Goal: Task Accomplishment & Management: Manage account settings

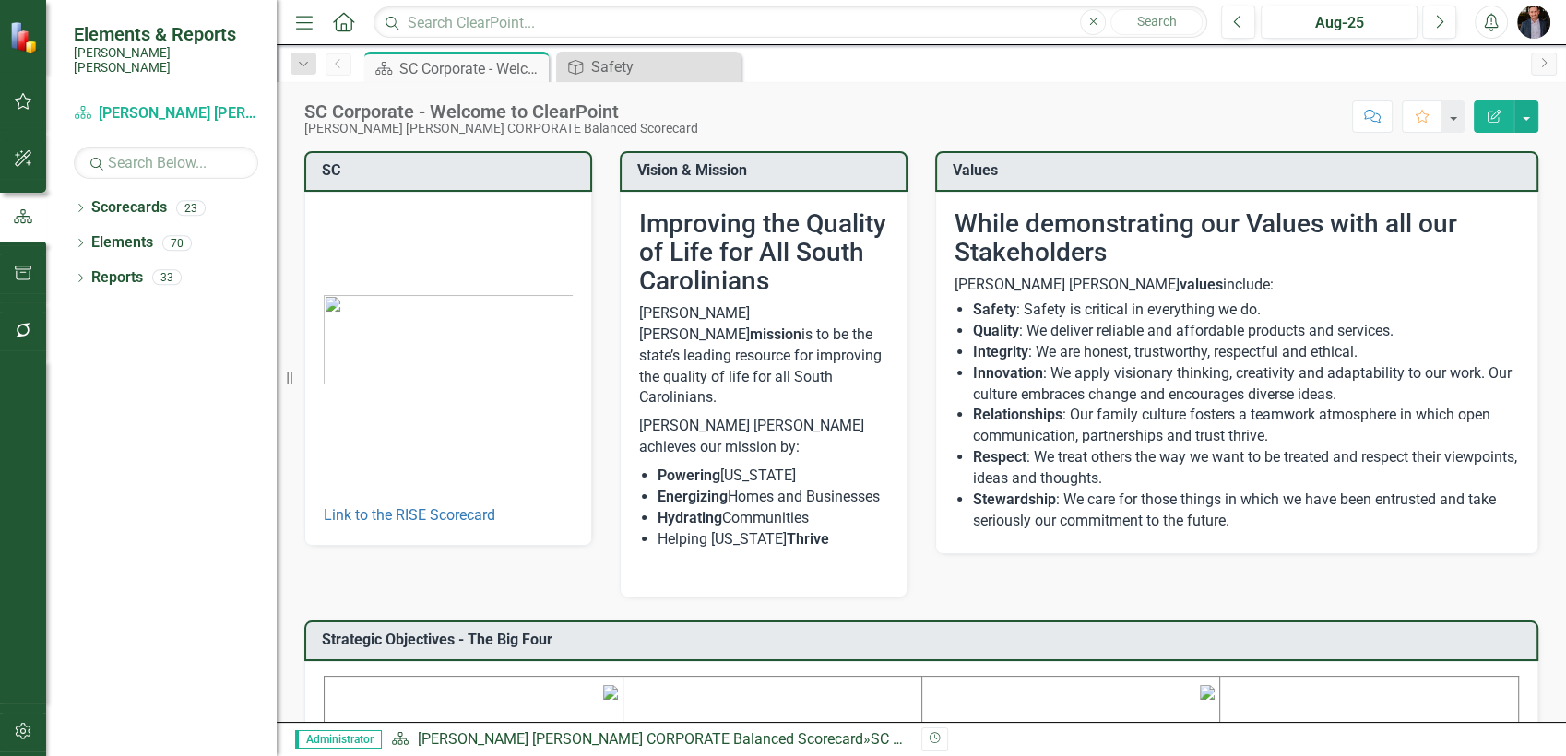
click at [28, 94] on icon "button" at bounding box center [23, 101] width 19 height 15
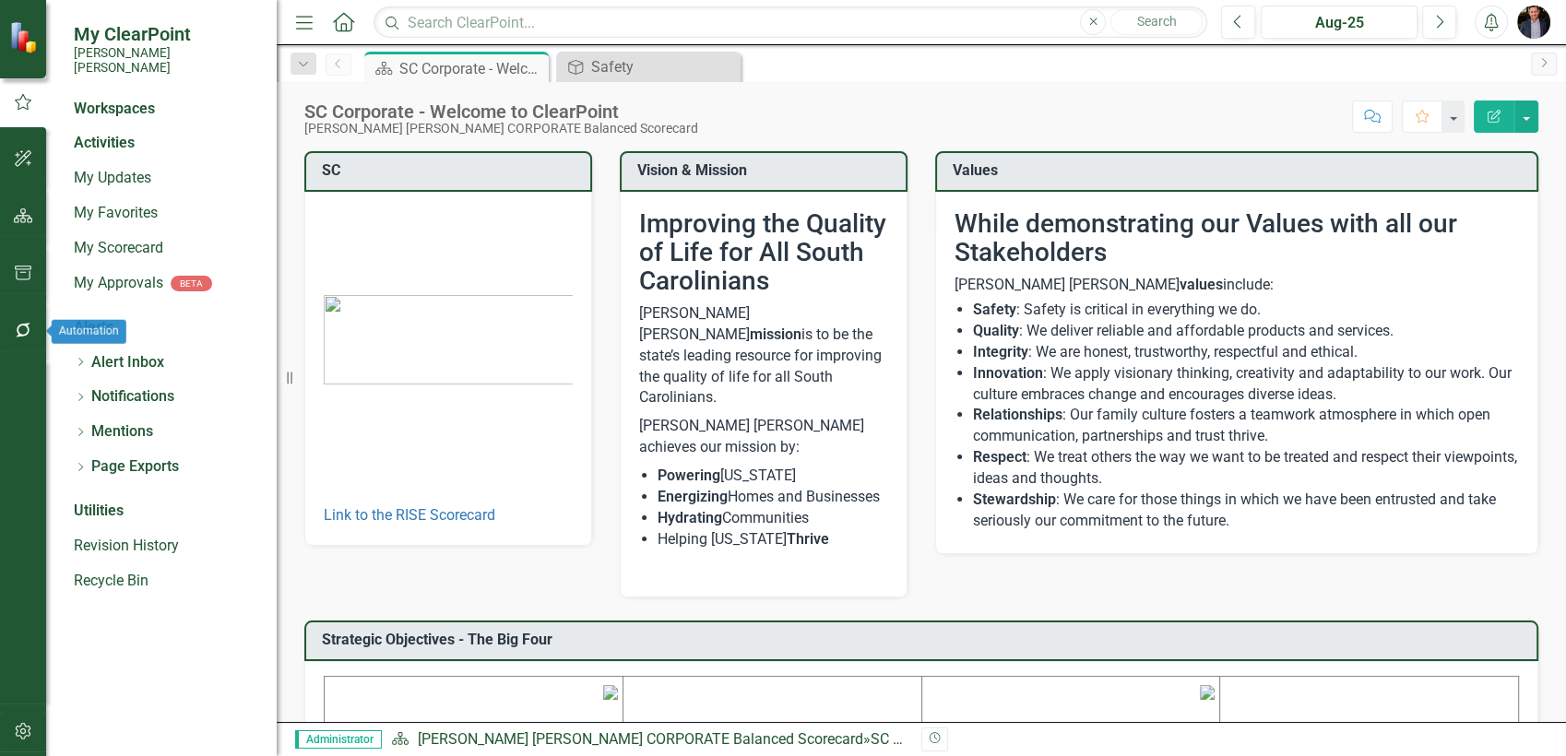
click at [28, 323] on icon "button" at bounding box center [23, 330] width 19 height 15
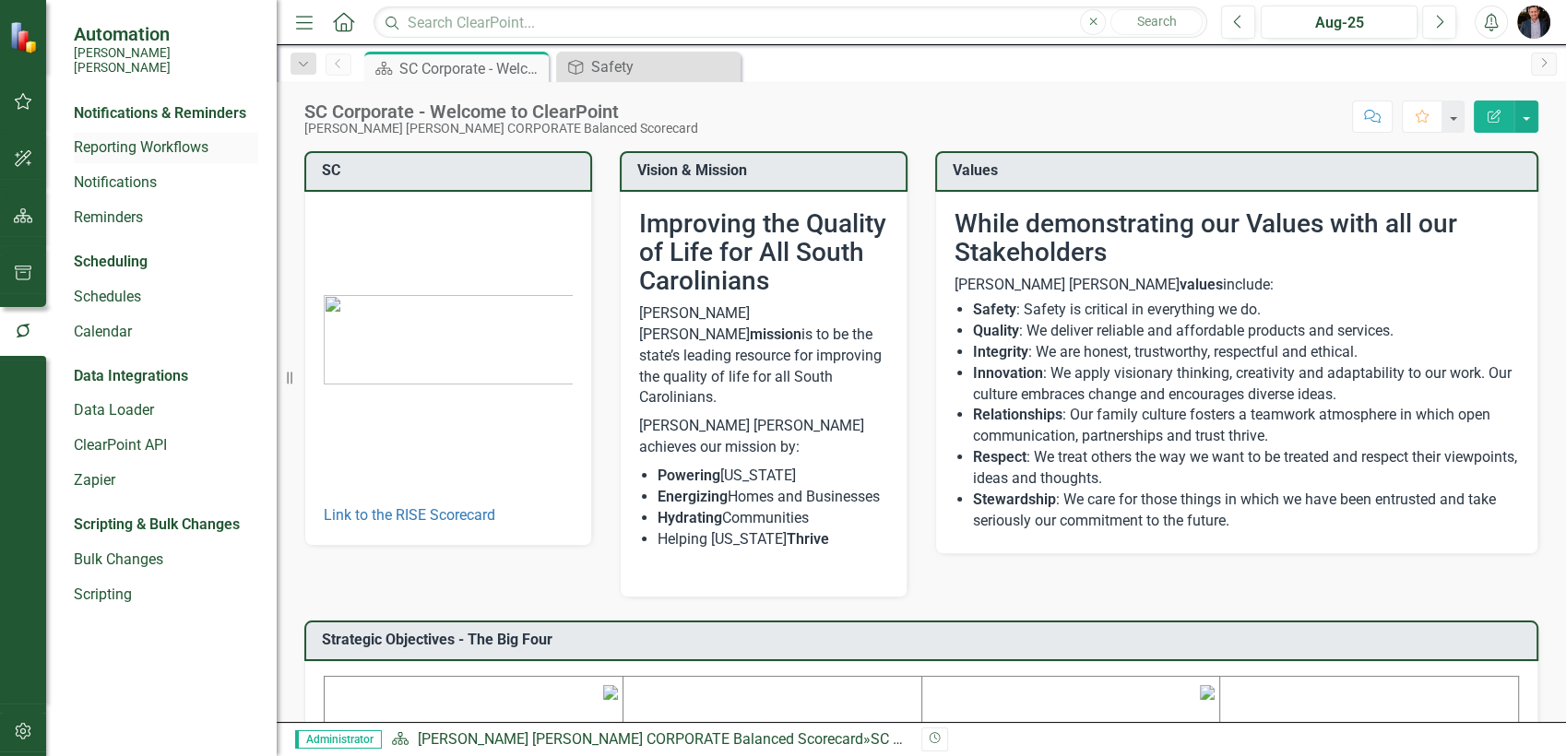
click at [158, 137] on link "Reporting Workflows" at bounding box center [166, 147] width 184 height 21
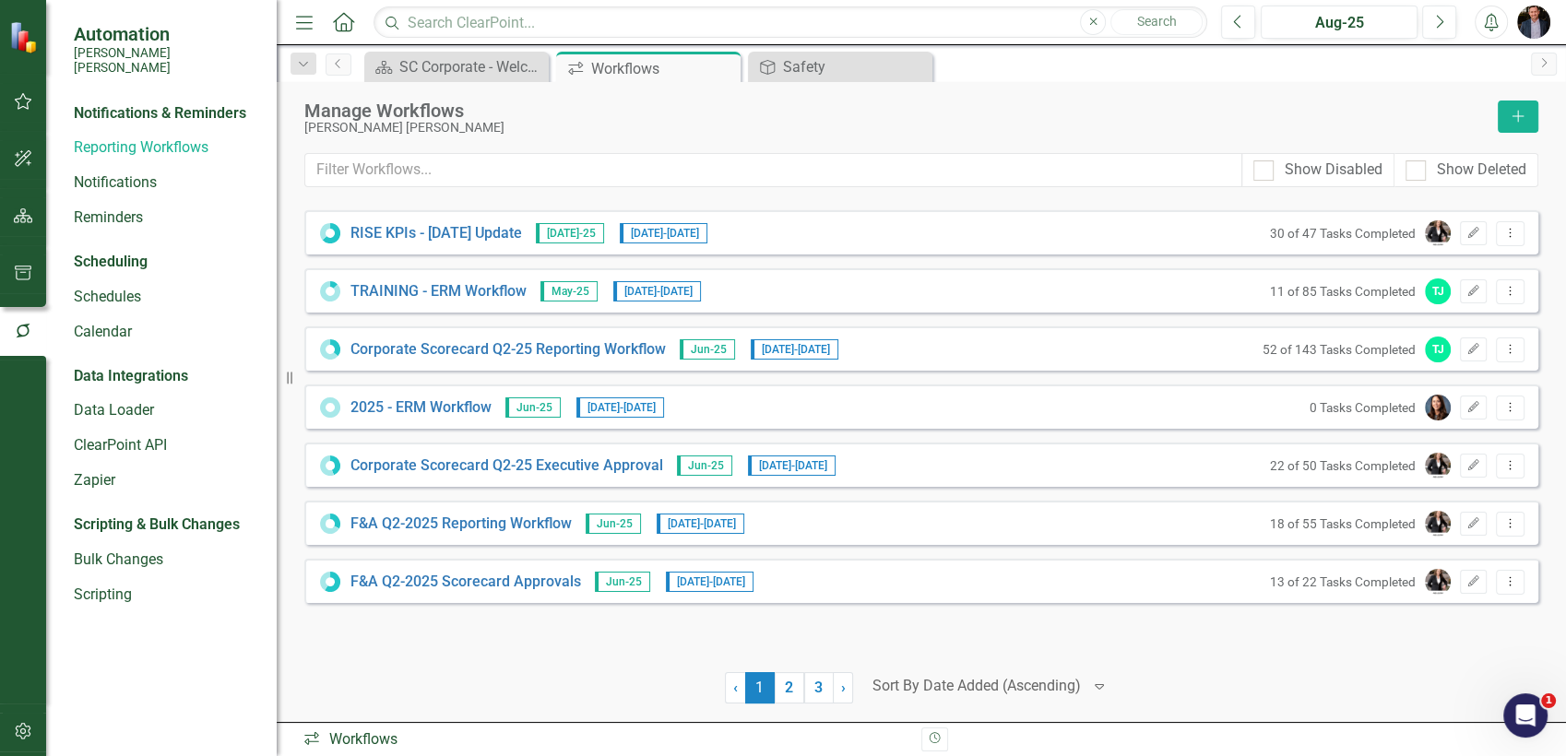
click at [999, 690] on div at bounding box center [976, 686] width 208 height 25
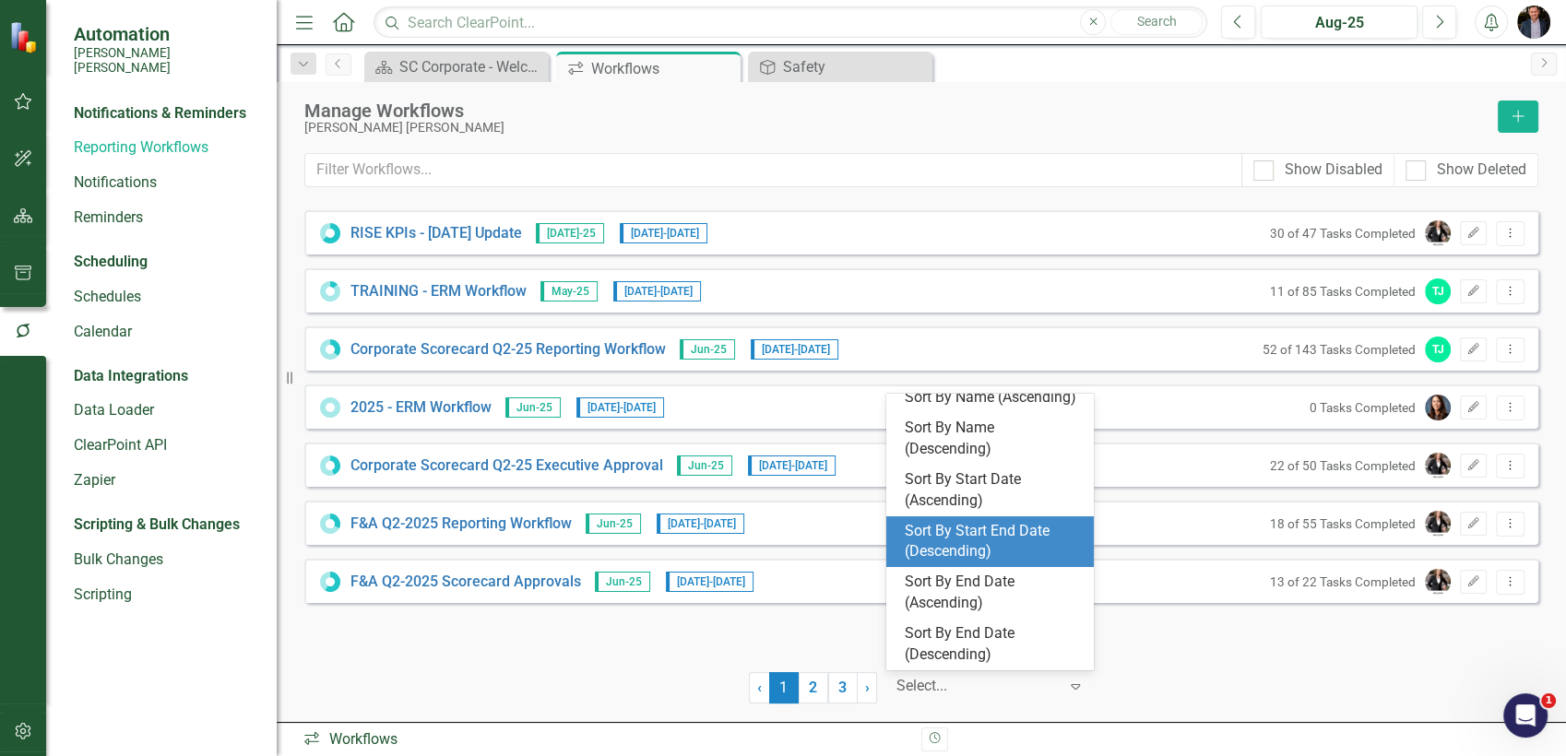
scroll to position [133, 0]
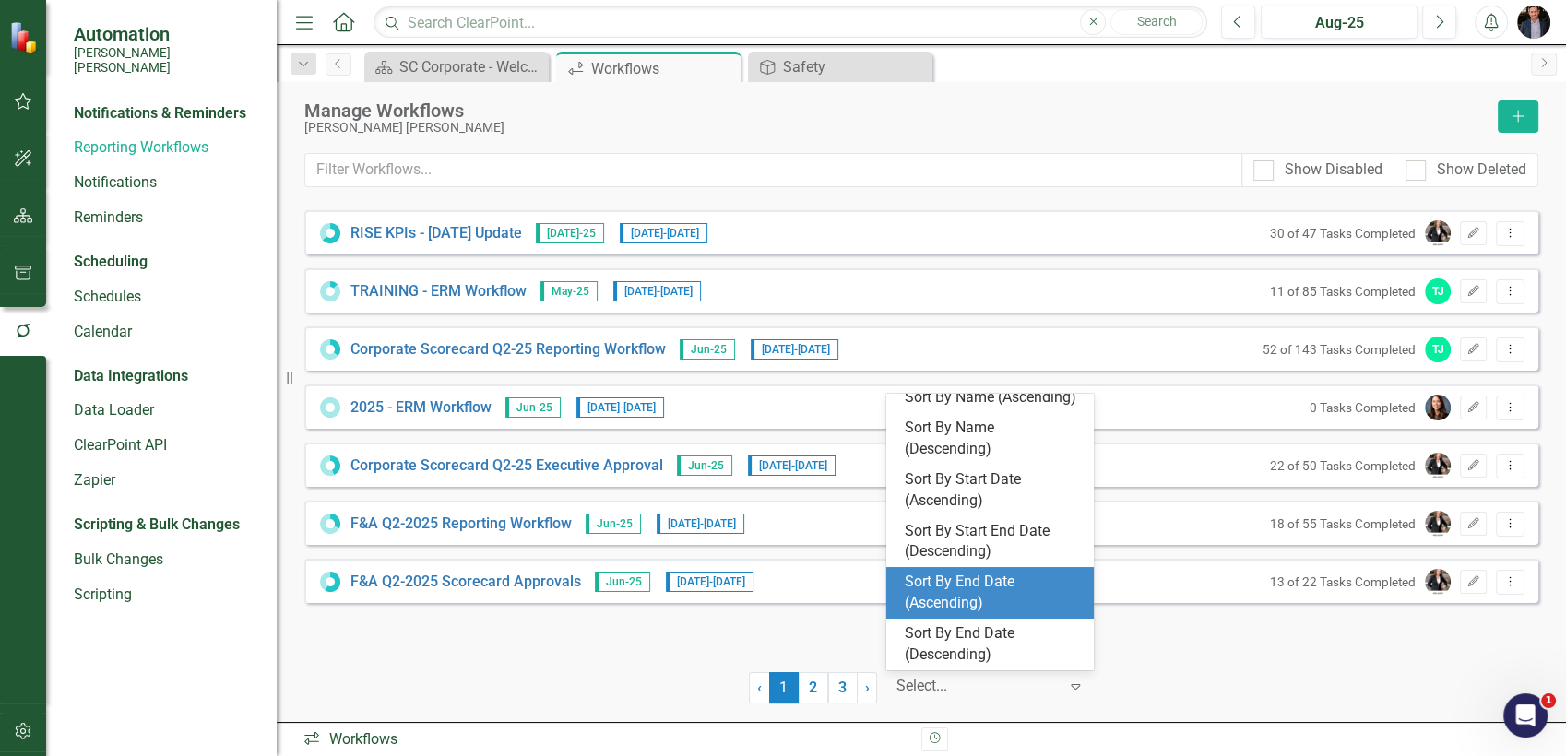
click at [1203, 639] on div "RISE KPIs - JUL Update Jul-25 8/5/25 - 8/29/25 30 of 47 Tasks Completed Edit Dr…" at bounding box center [921, 429] width 1234 height 439
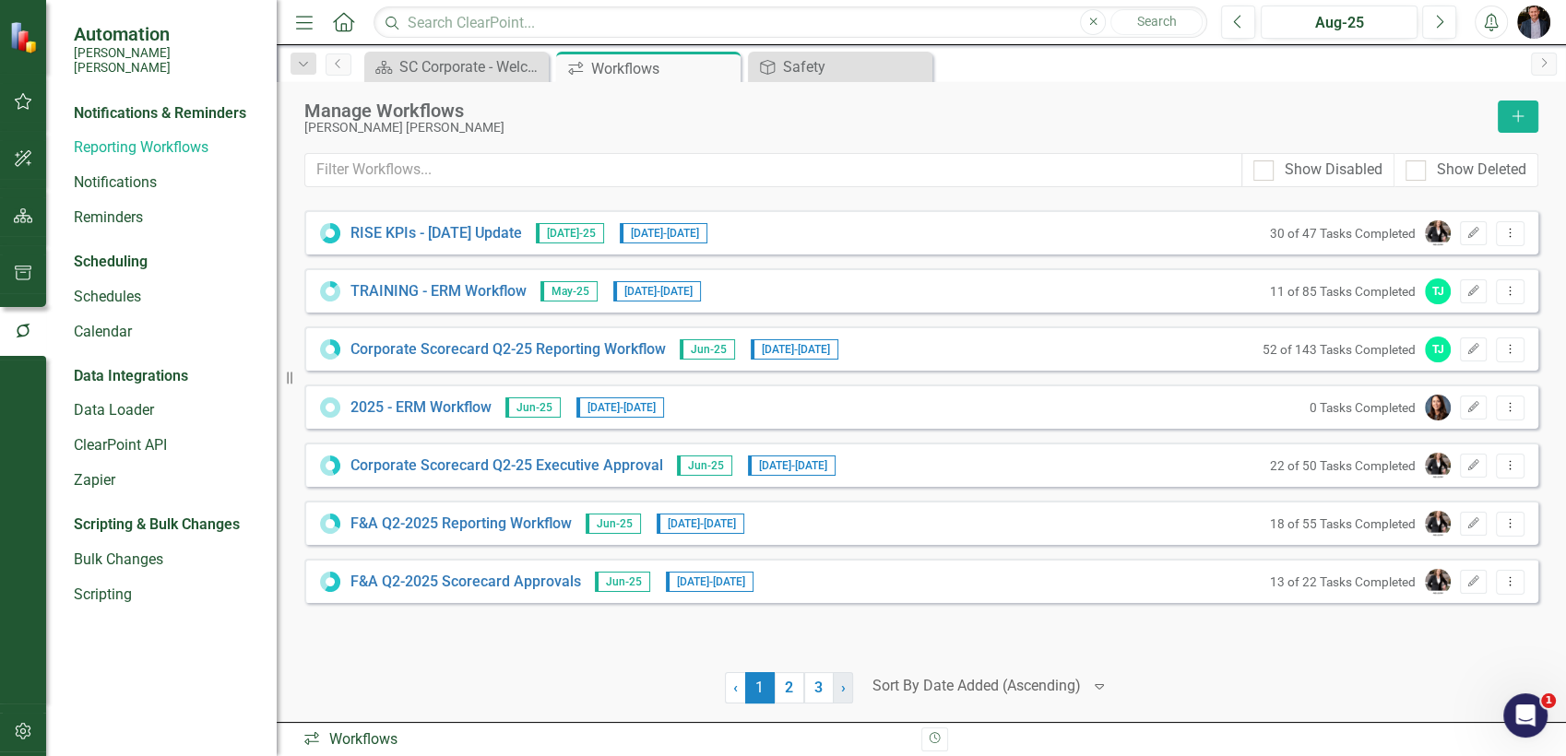
click at [845, 692] on link "› Next" at bounding box center [843, 687] width 20 height 31
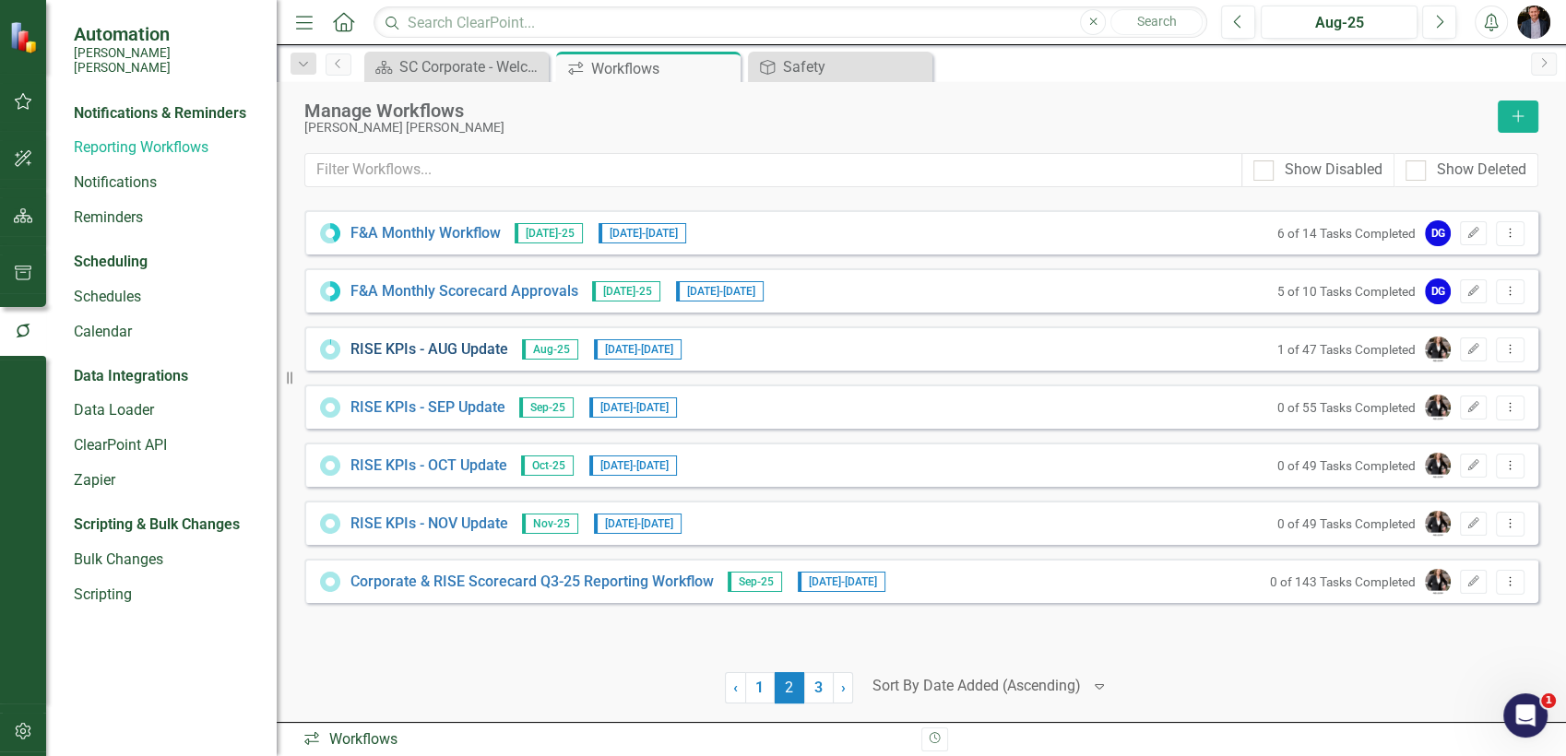
click at [457, 347] on link "RISE KPIs - AUG Update" at bounding box center [429, 349] width 158 height 21
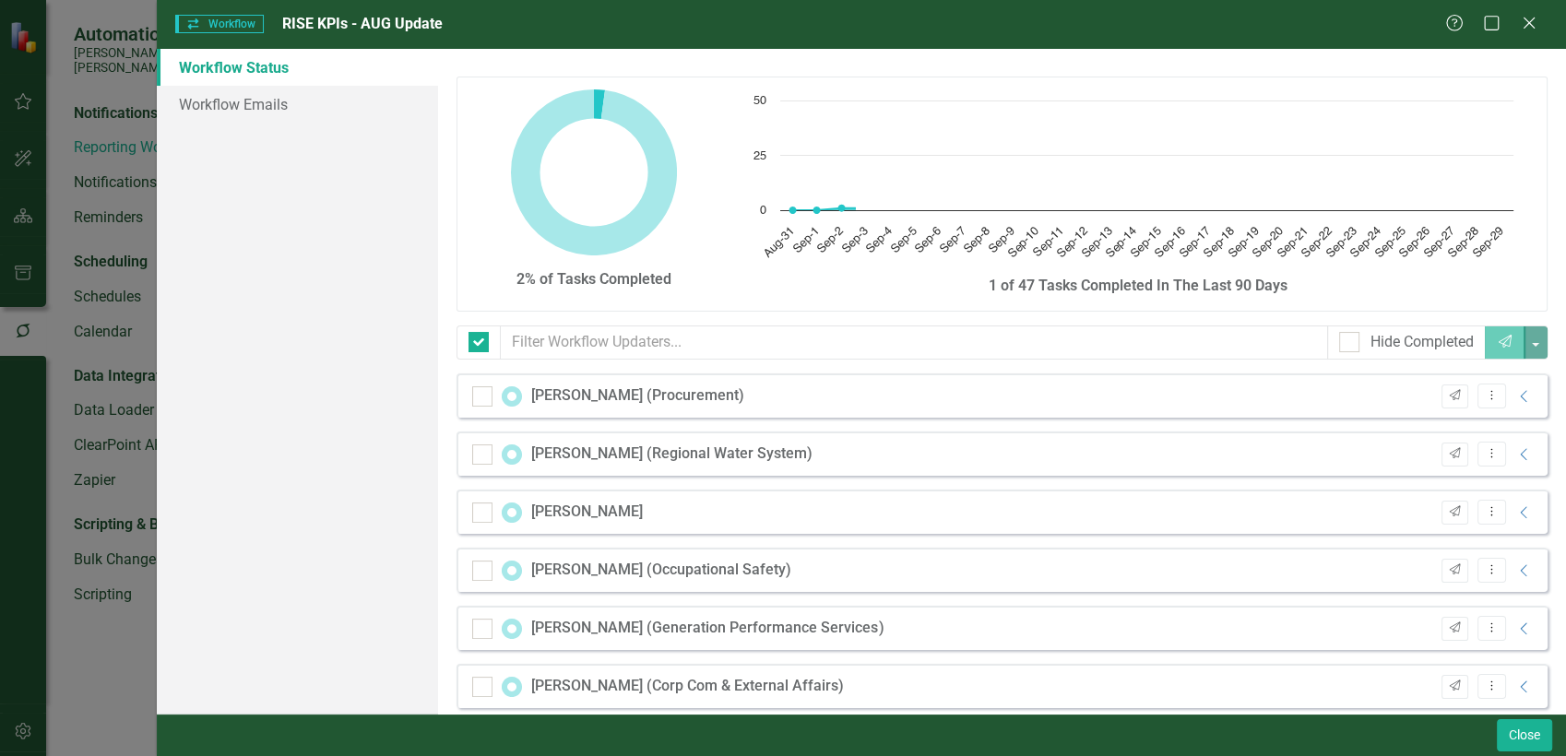
checkbox input "false"
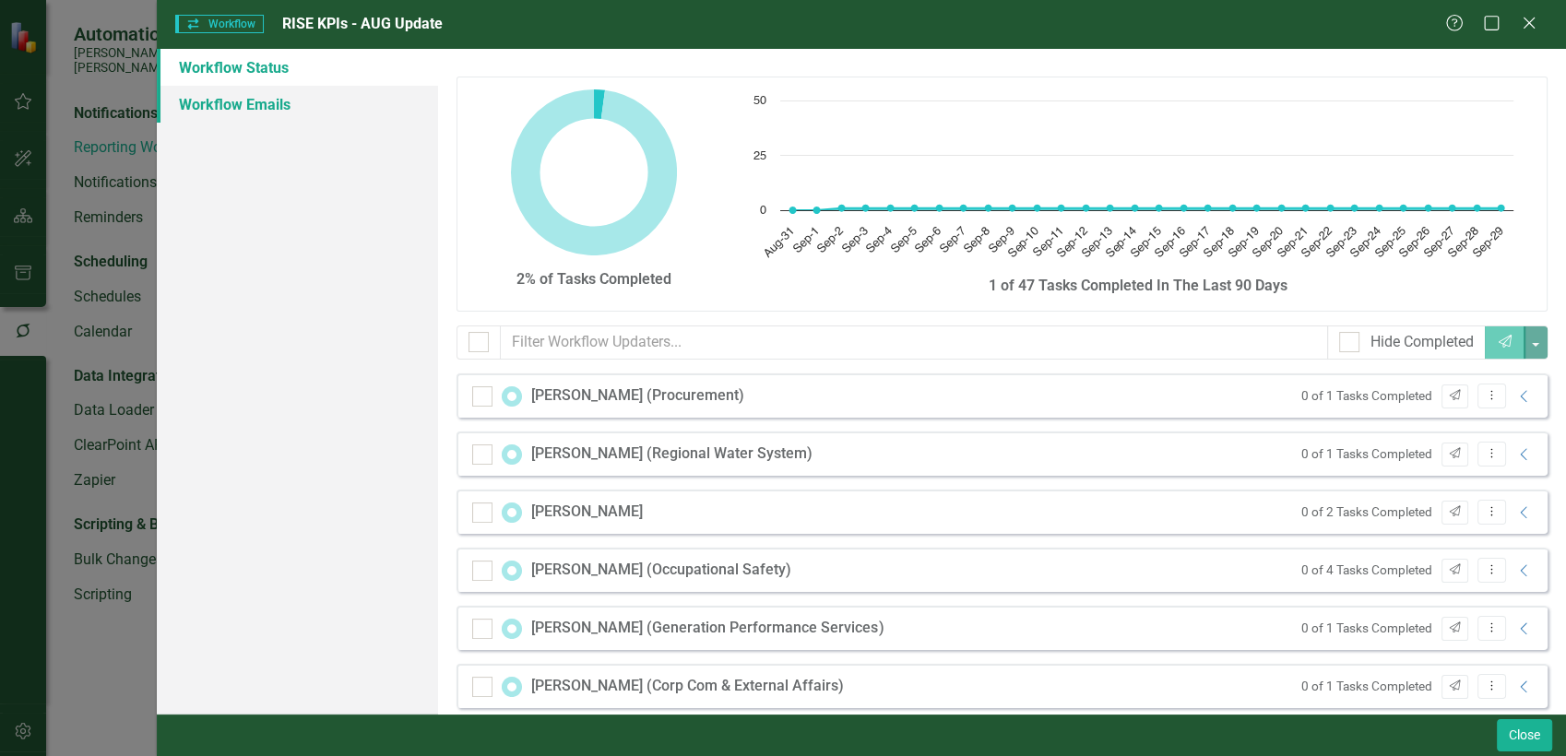
click at [314, 98] on link "Workflow Emails" at bounding box center [298, 104] width 282 height 37
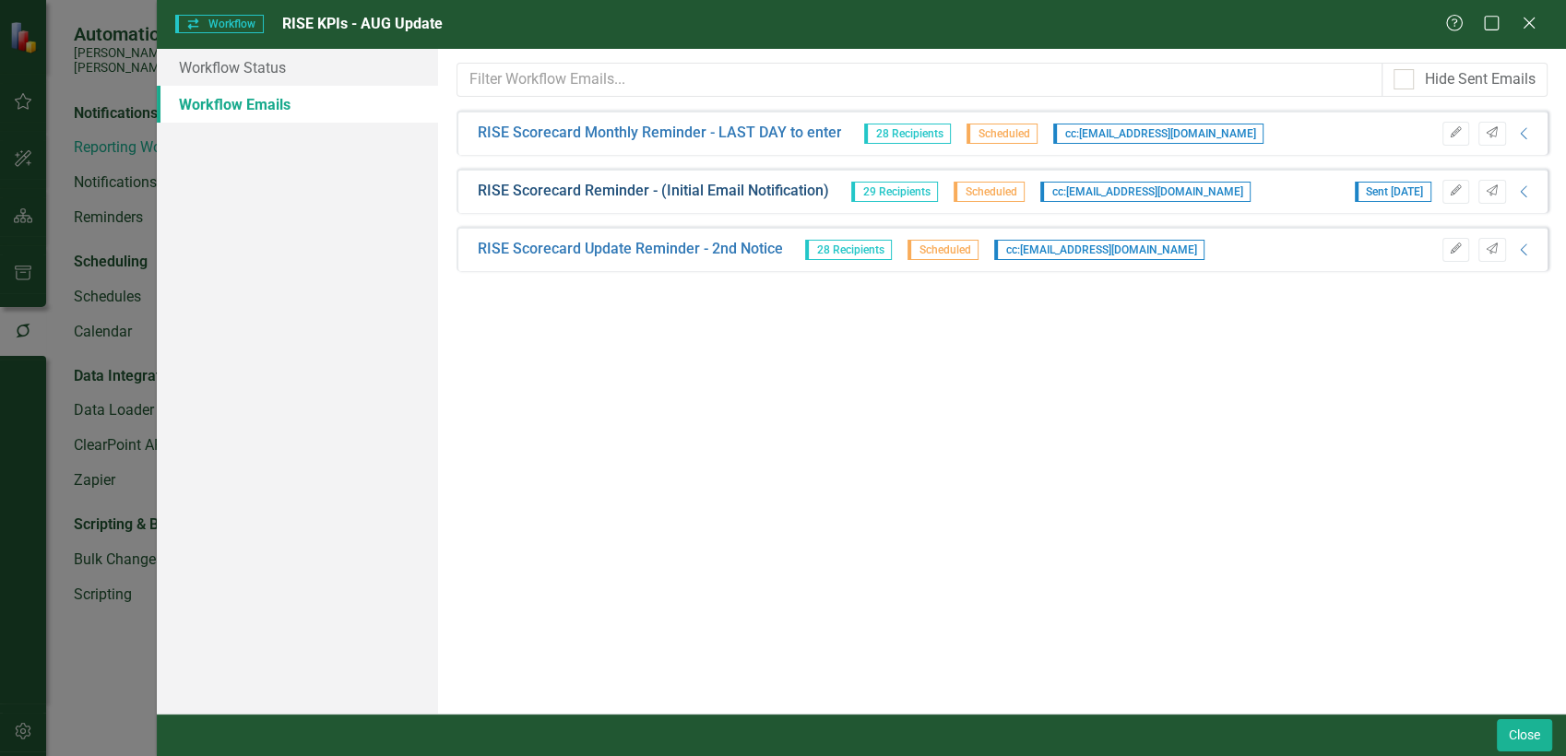
click at [622, 193] on link "RISE Scorecard Reminder - (Initial Email Notification)" at bounding box center [652, 191] width 351 height 21
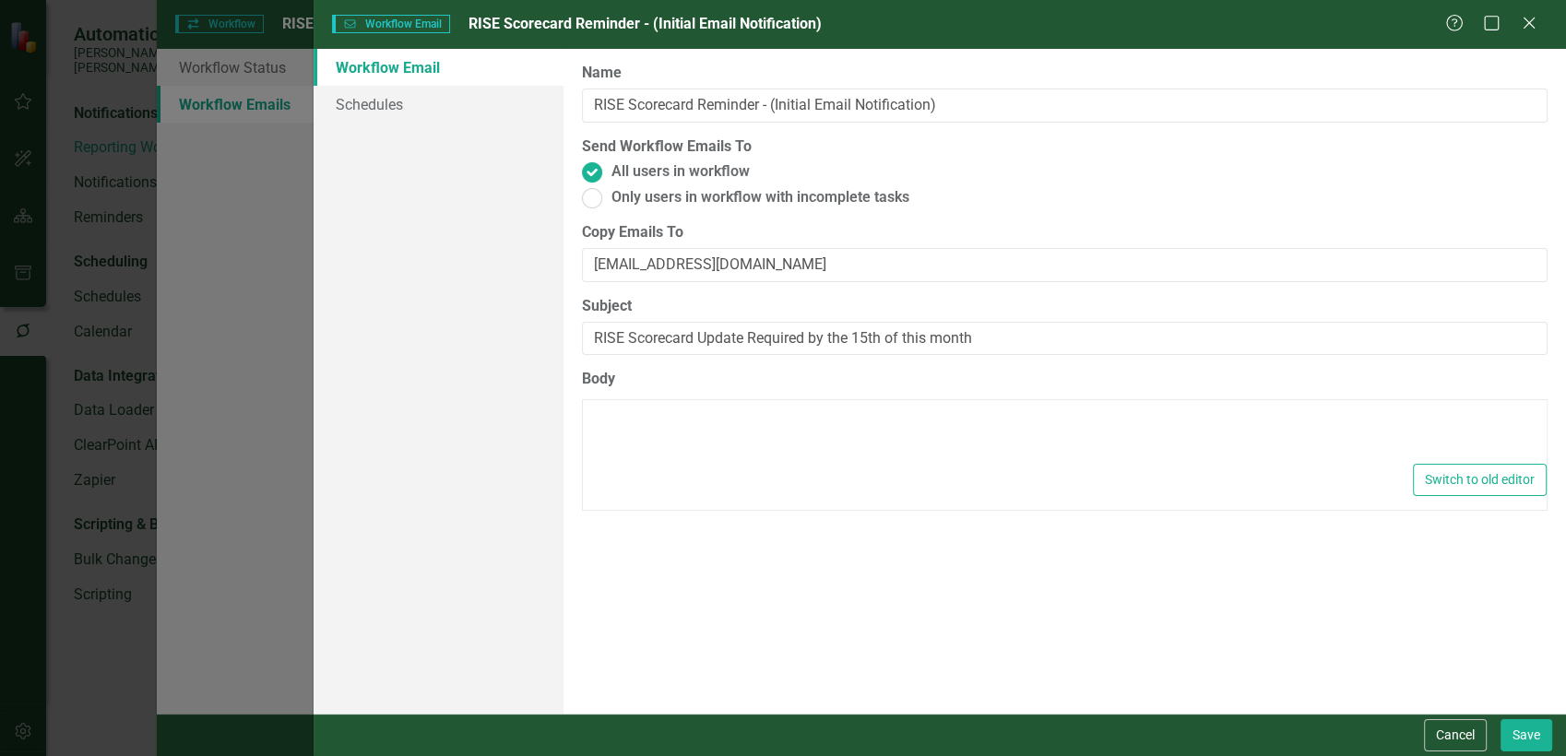
type textarea "<p>Dear {FirstName},</p> <p>It is time to update the RISE scorecard monthly KPI…"
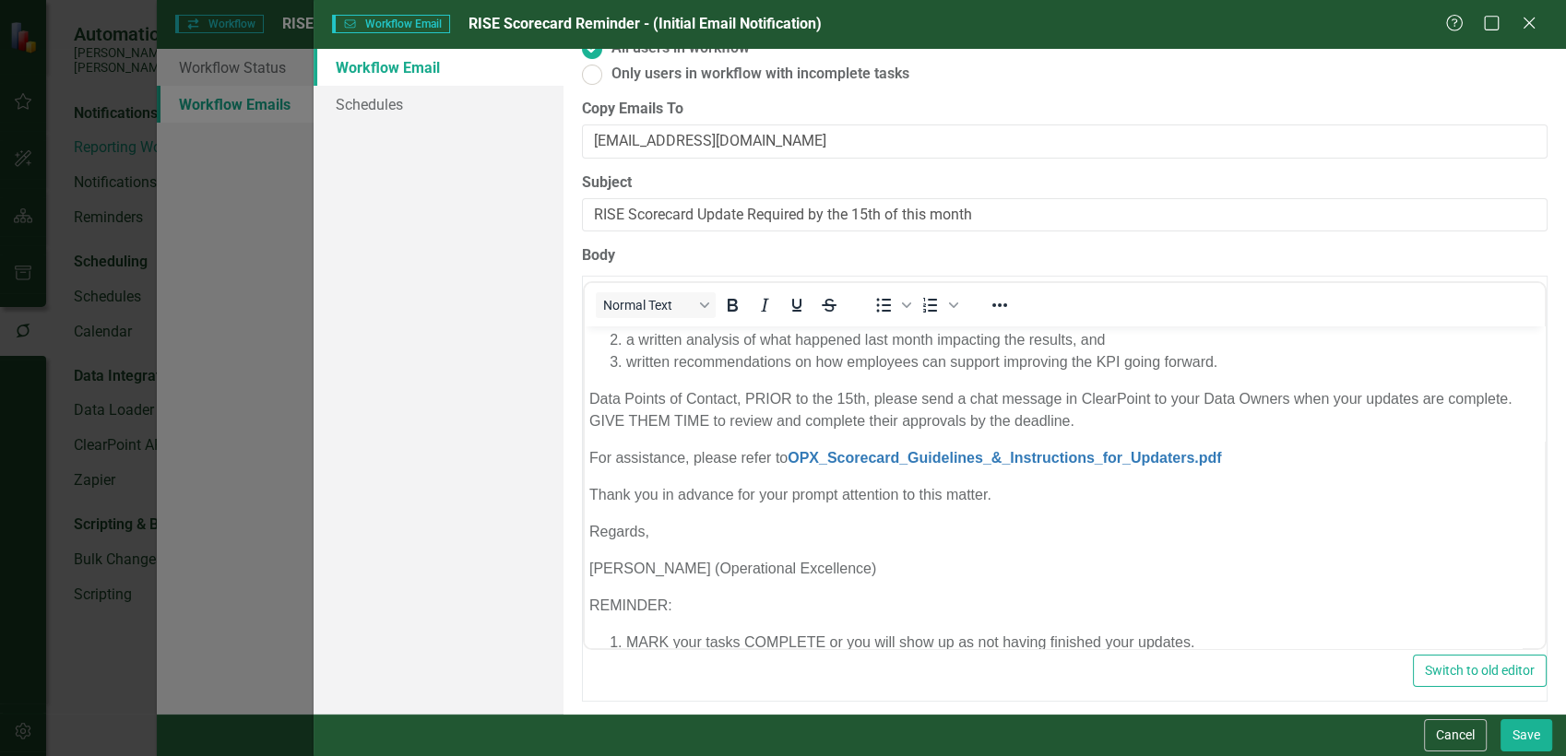
scroll to position [0, 0]
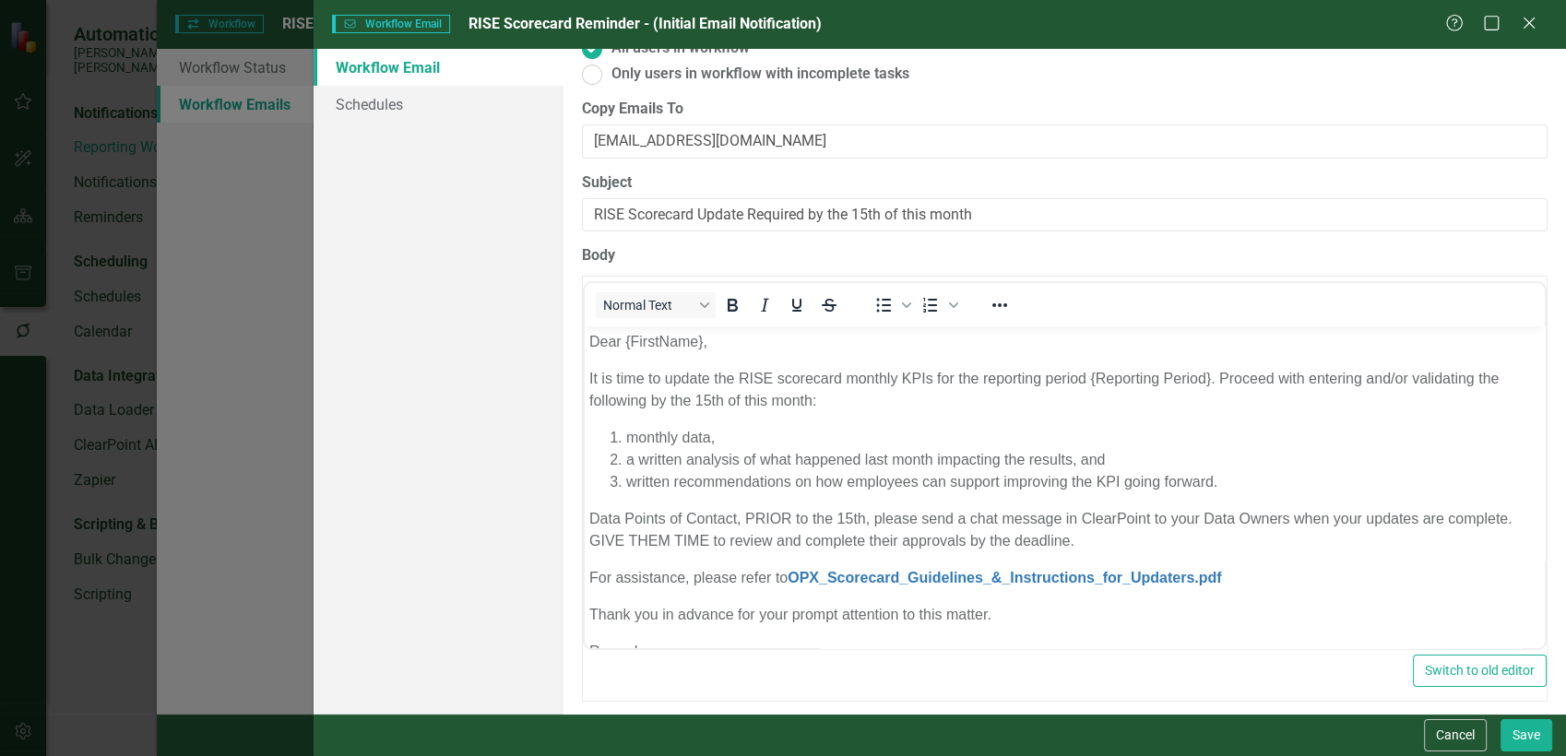
click at [1518, 27] on div "Help Maximize Close" at bounding box center [1496, 24] width 102 height 21
click at [1522, 27] on icon "Close" at bounding box center [1528, 23] width 23 height 18
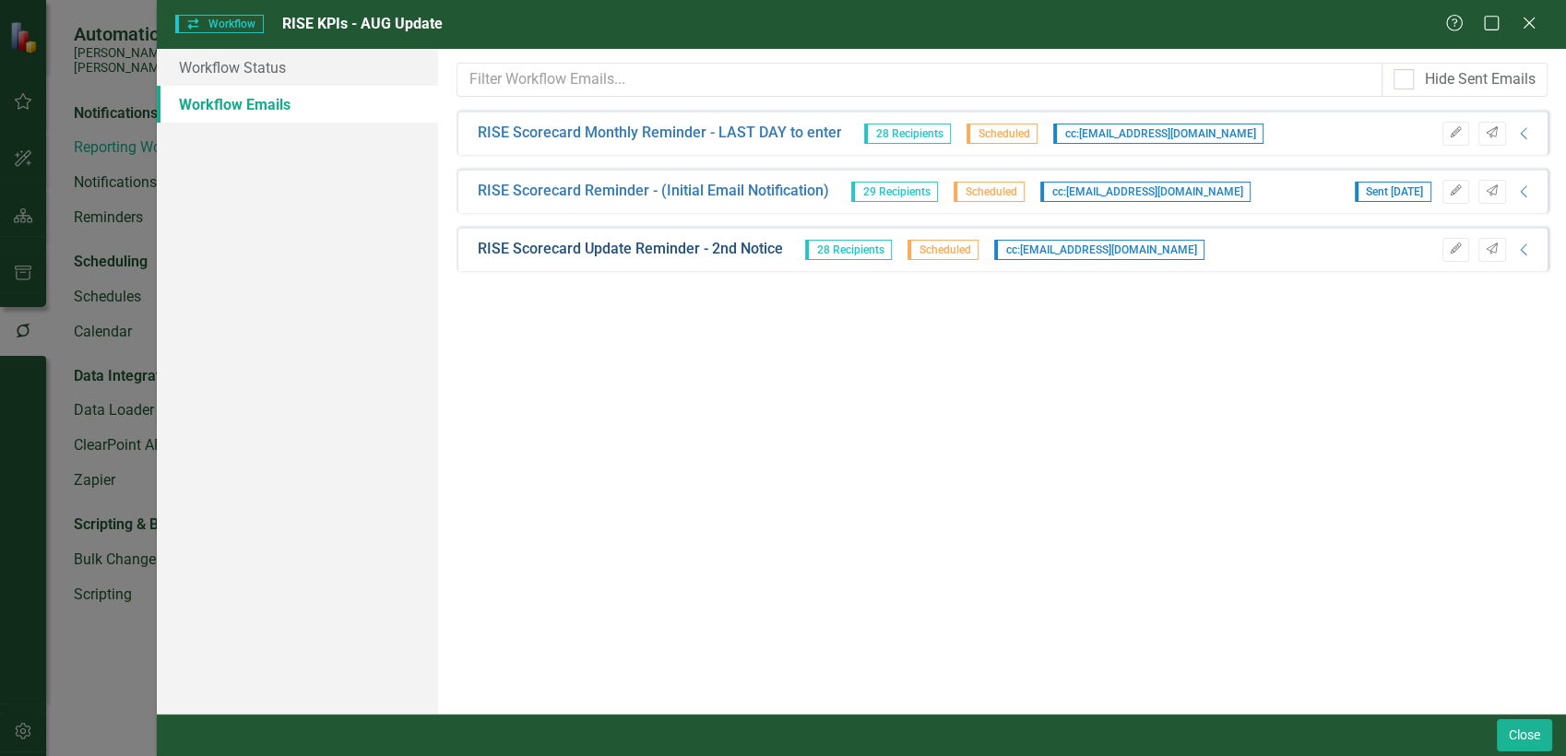
click at [679, 249] on link "RISE Scorecard Update Reminder - 2nd Notice" at bounding box center [629, 249] width 305 height 21
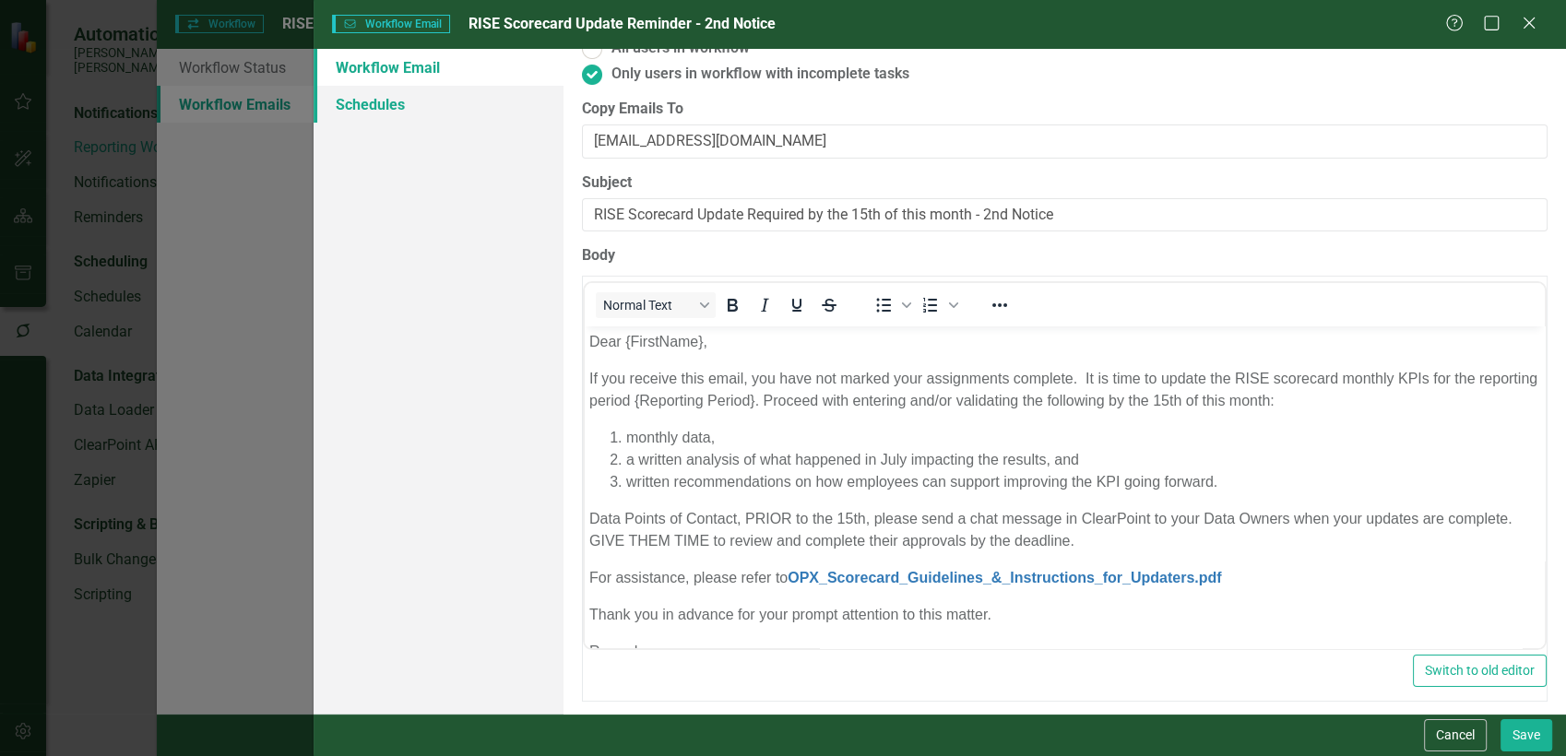
click at [393, 115] on link "Schedules" at bounding box center [439, 104] width 251 height 37
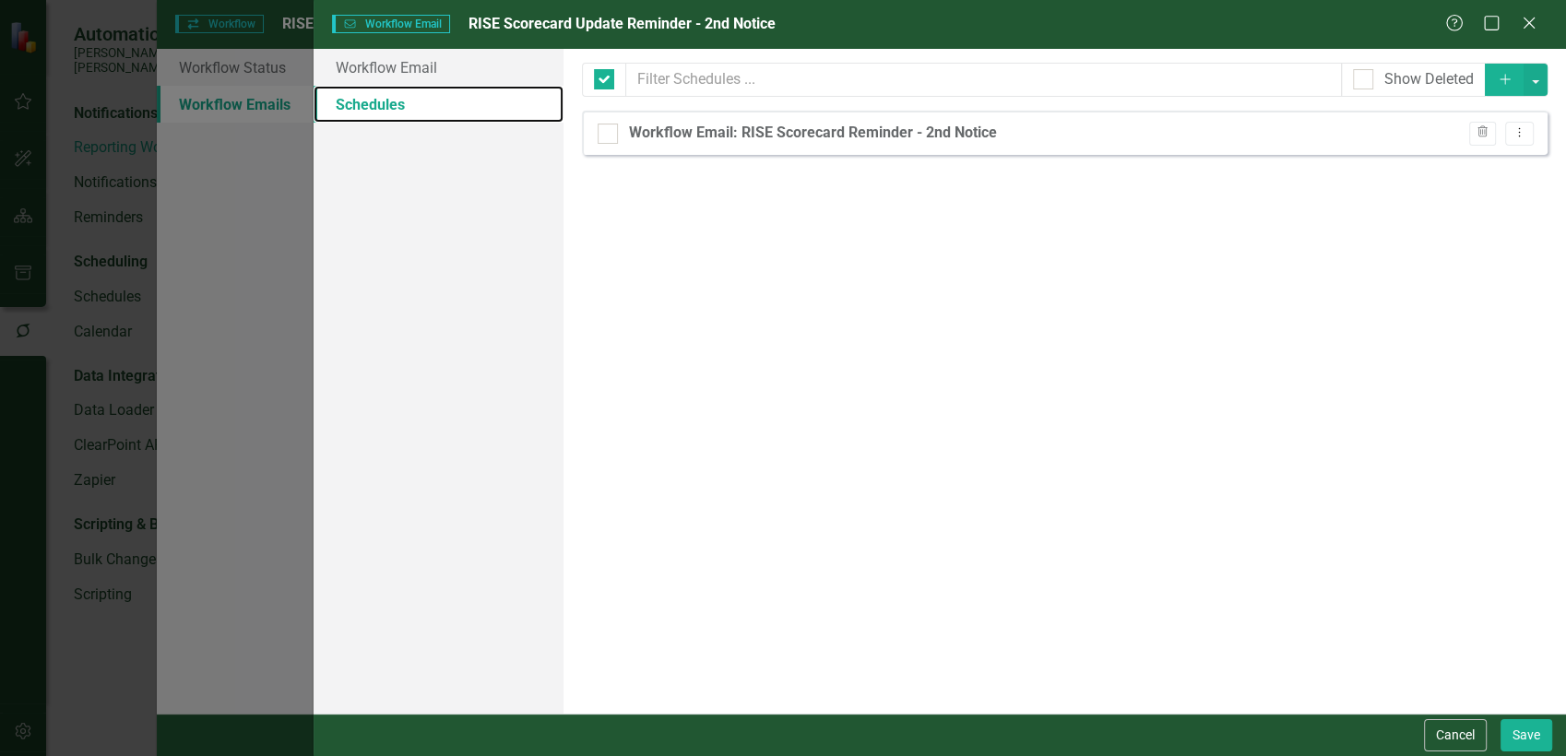
checkbox input "false"
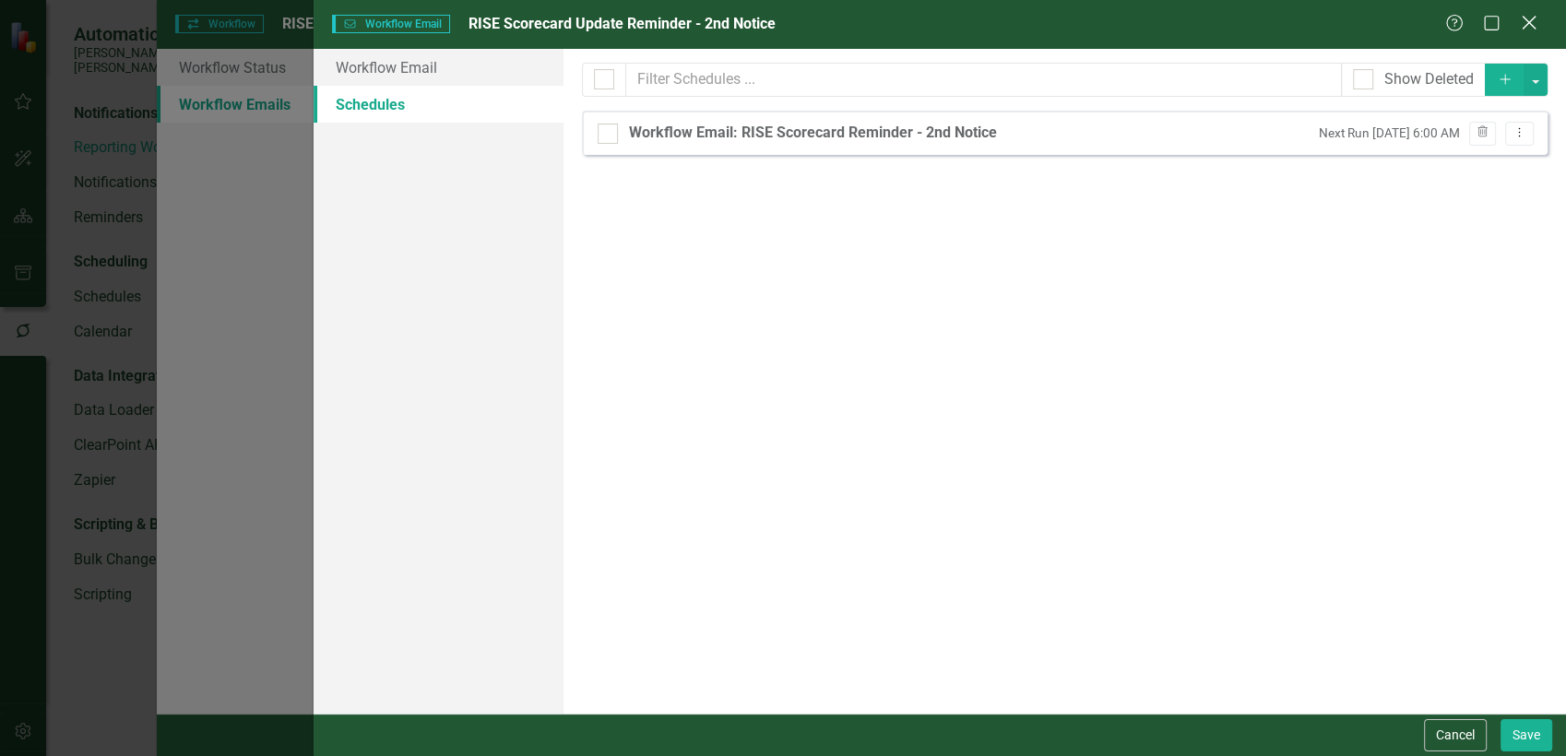
click at [1537, 21] on icon "Close" at bounding box center [1528, 23] width 23 height 18
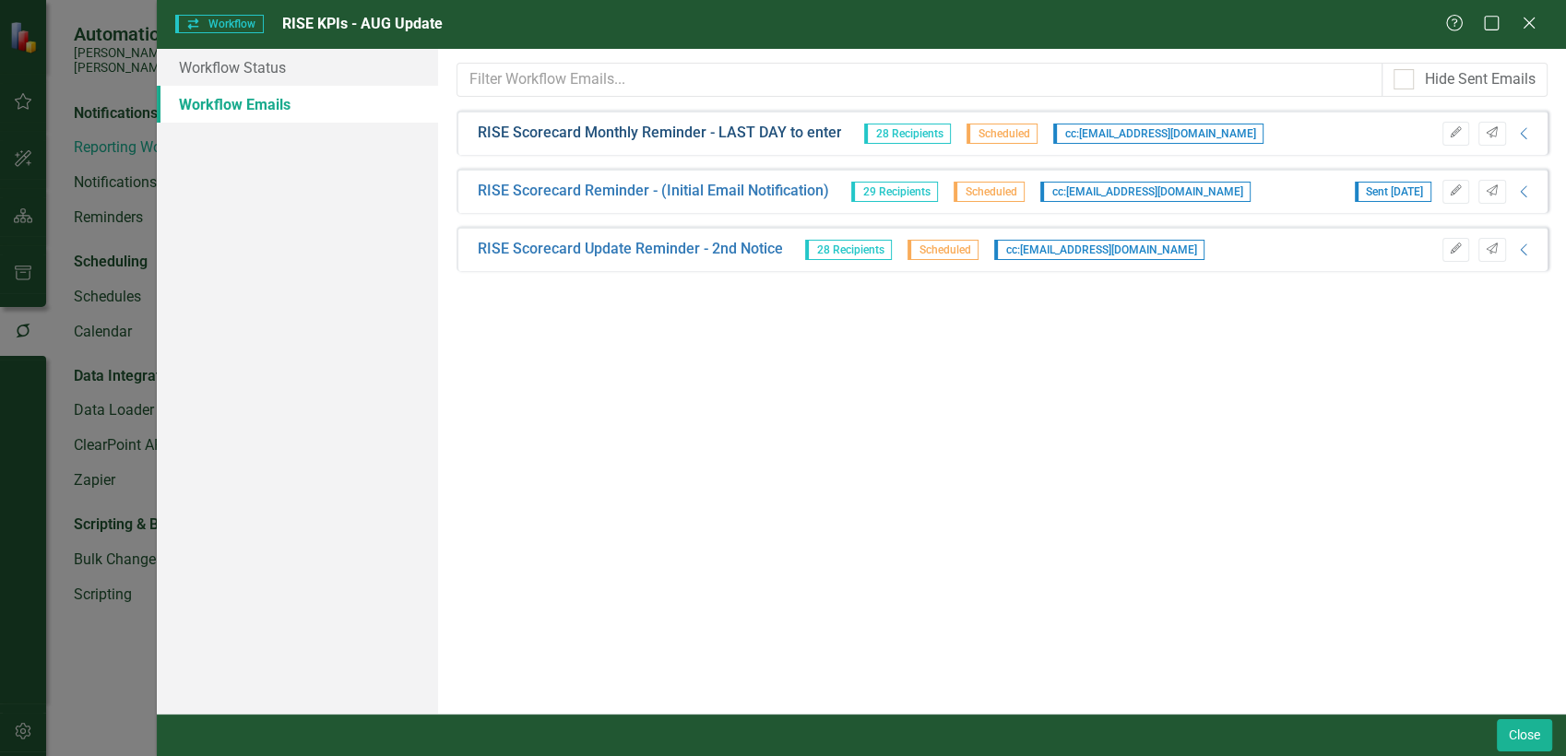
click at [745, 141] on link "RISE Scorecard Monthly Reminder - LAST DAY to enter" at bounding box center [659, 133] width 364 height 21
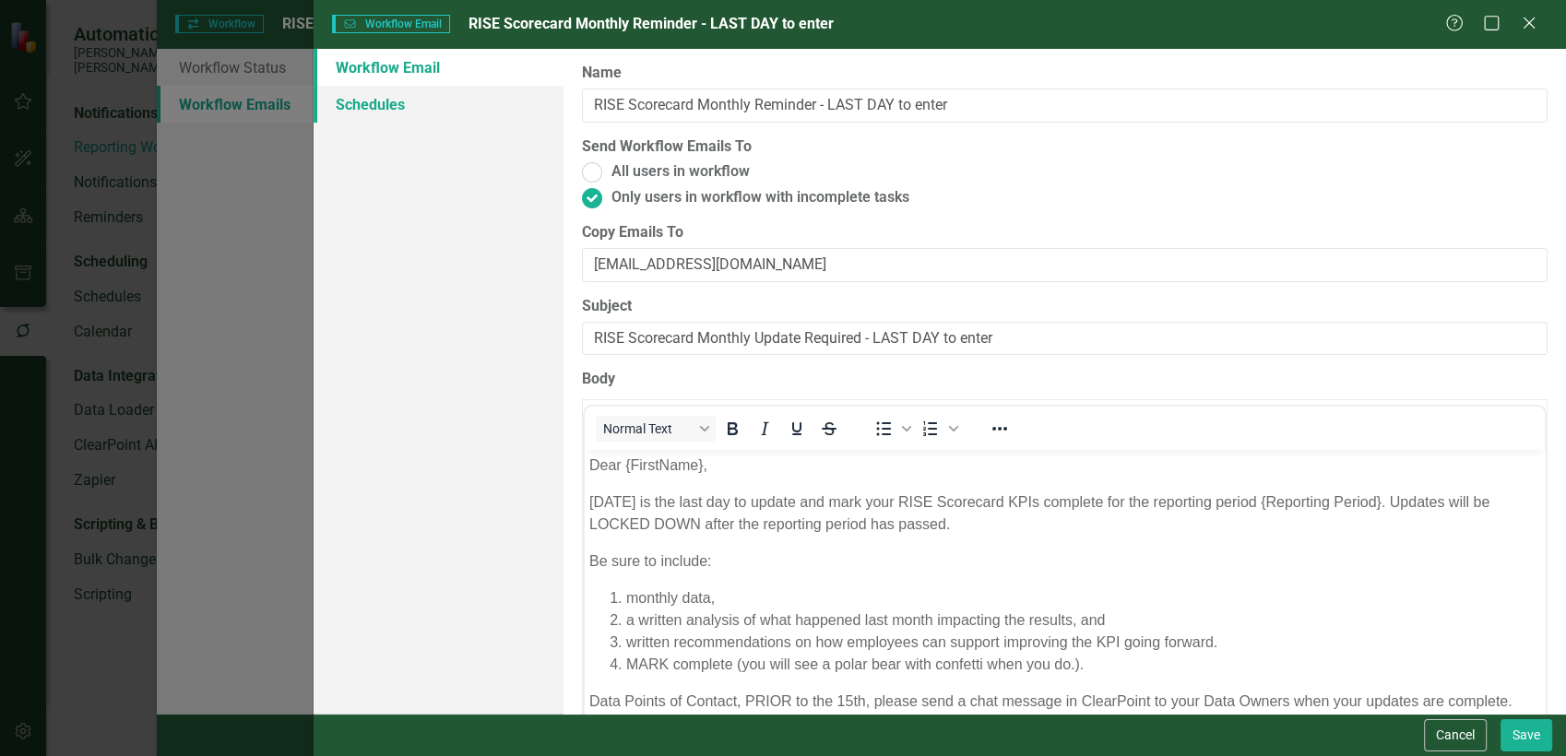
click at [357, 113] on link "Schedules" at bounding box center [439, 104] width 251 height 37
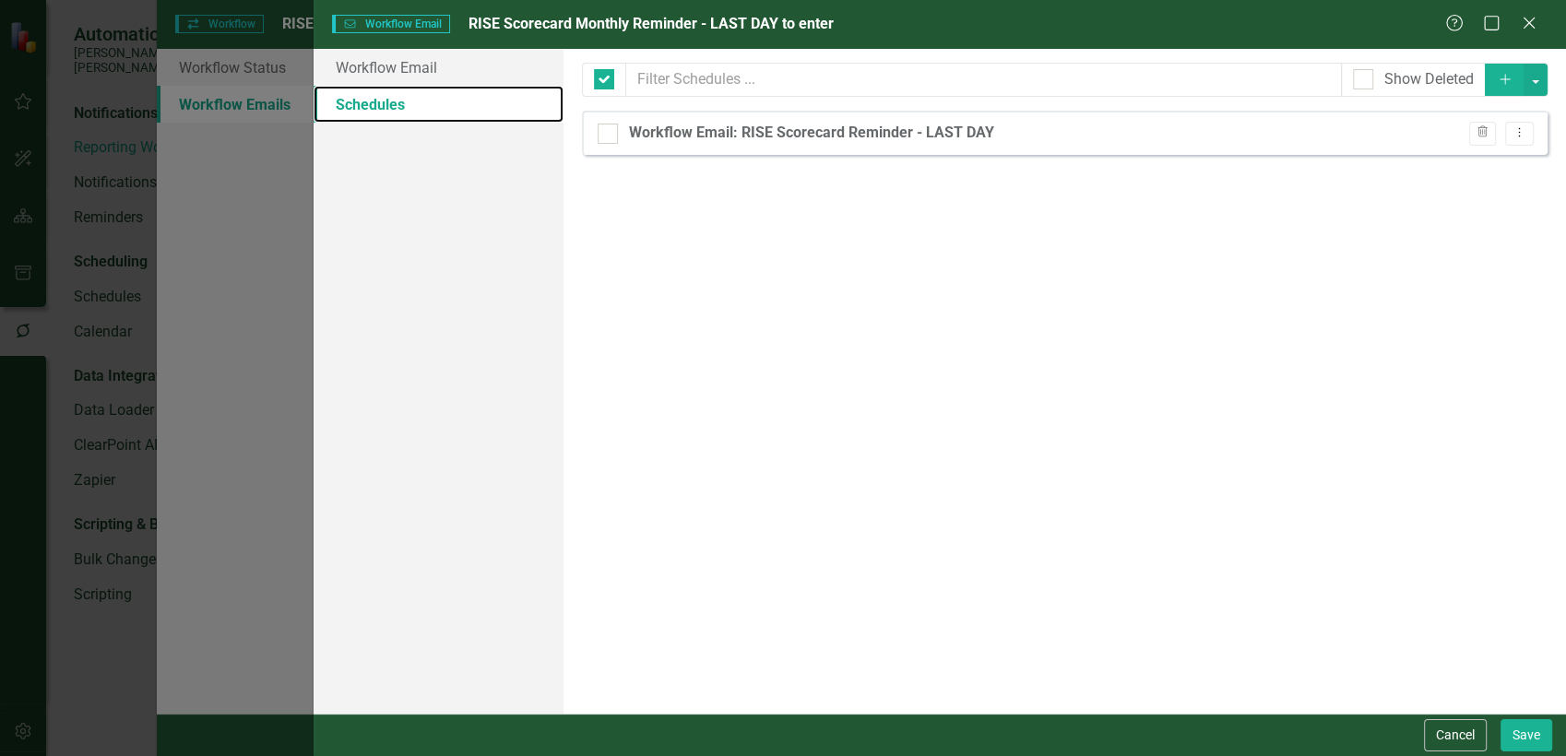
checkbox input "false"
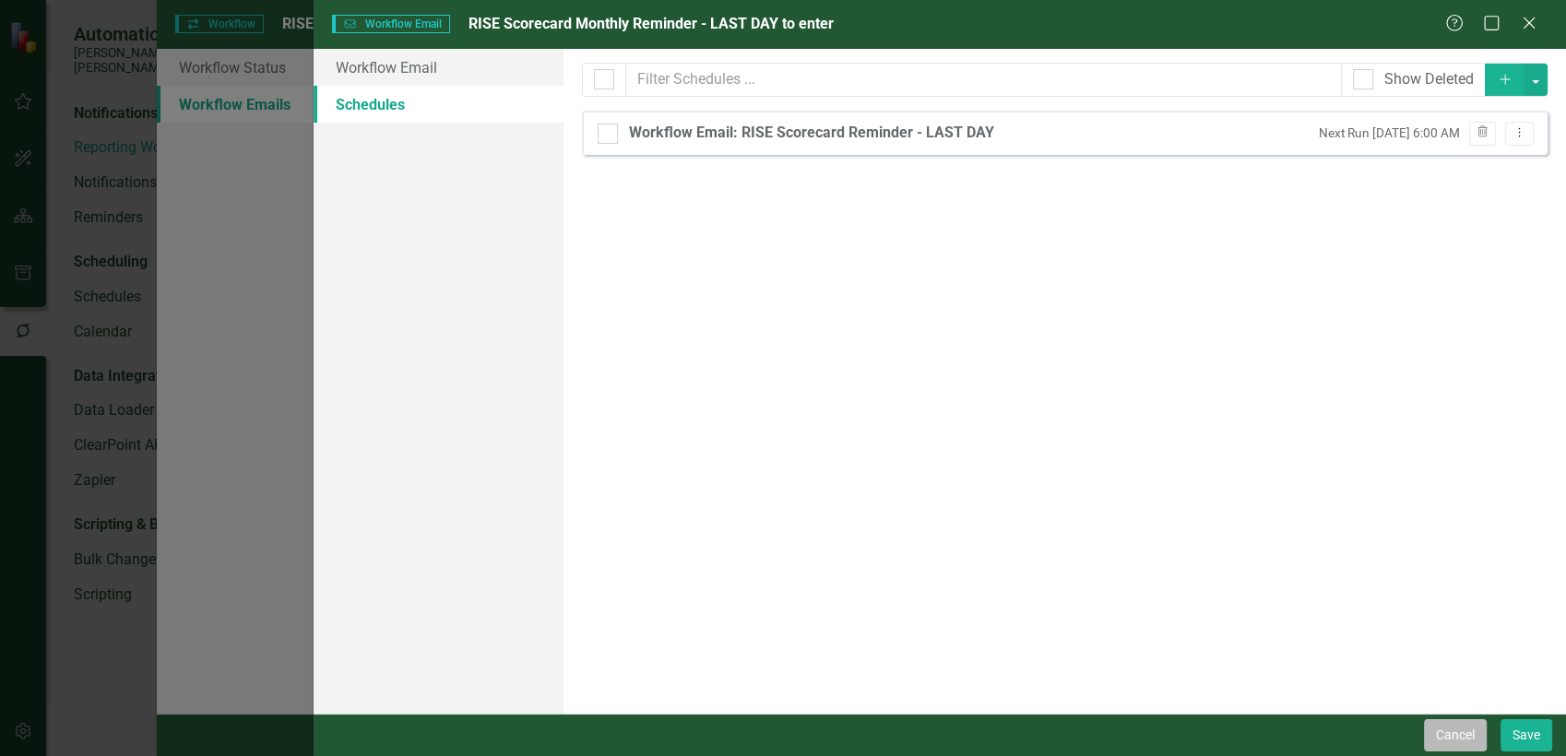
click at [1486, 740] on button "Cancel" at bounding box center [1455, 735] width 63 height 32
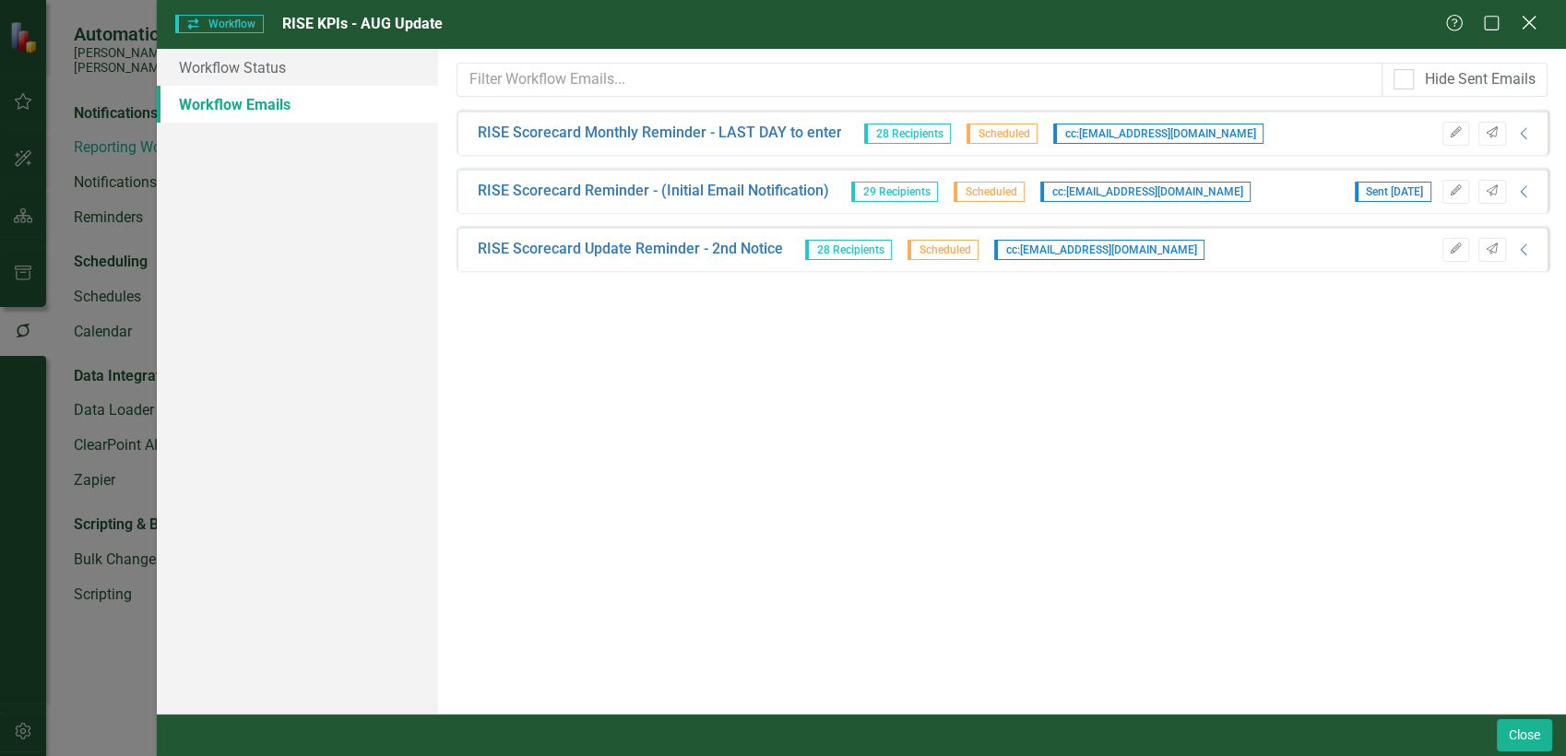
click at [1531, 33] on div "Close" at bounding box center [1528, 24] width 23 height 25
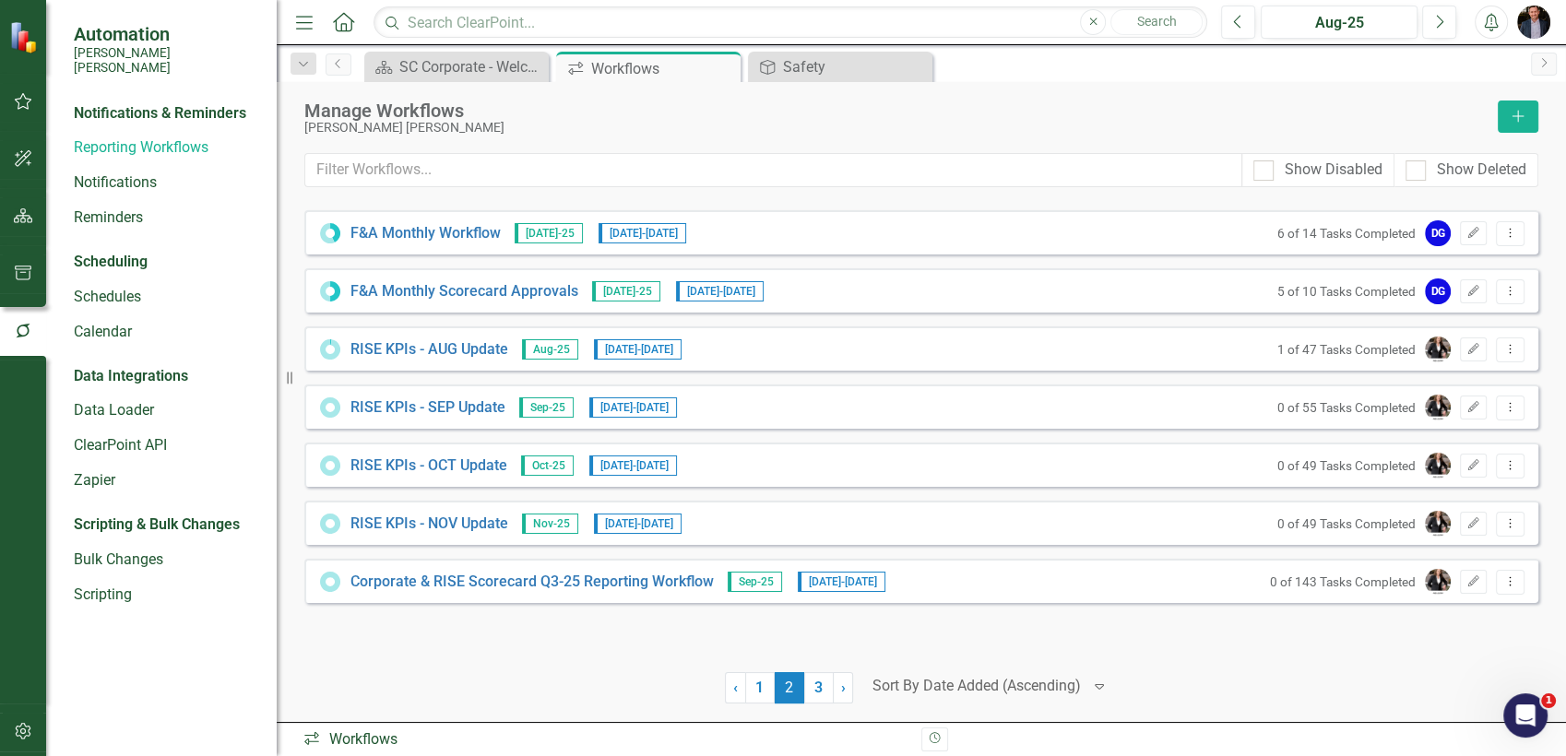
click at [1536, 21] on img "button" at bounding box center [1533, 22] width 33 height 33
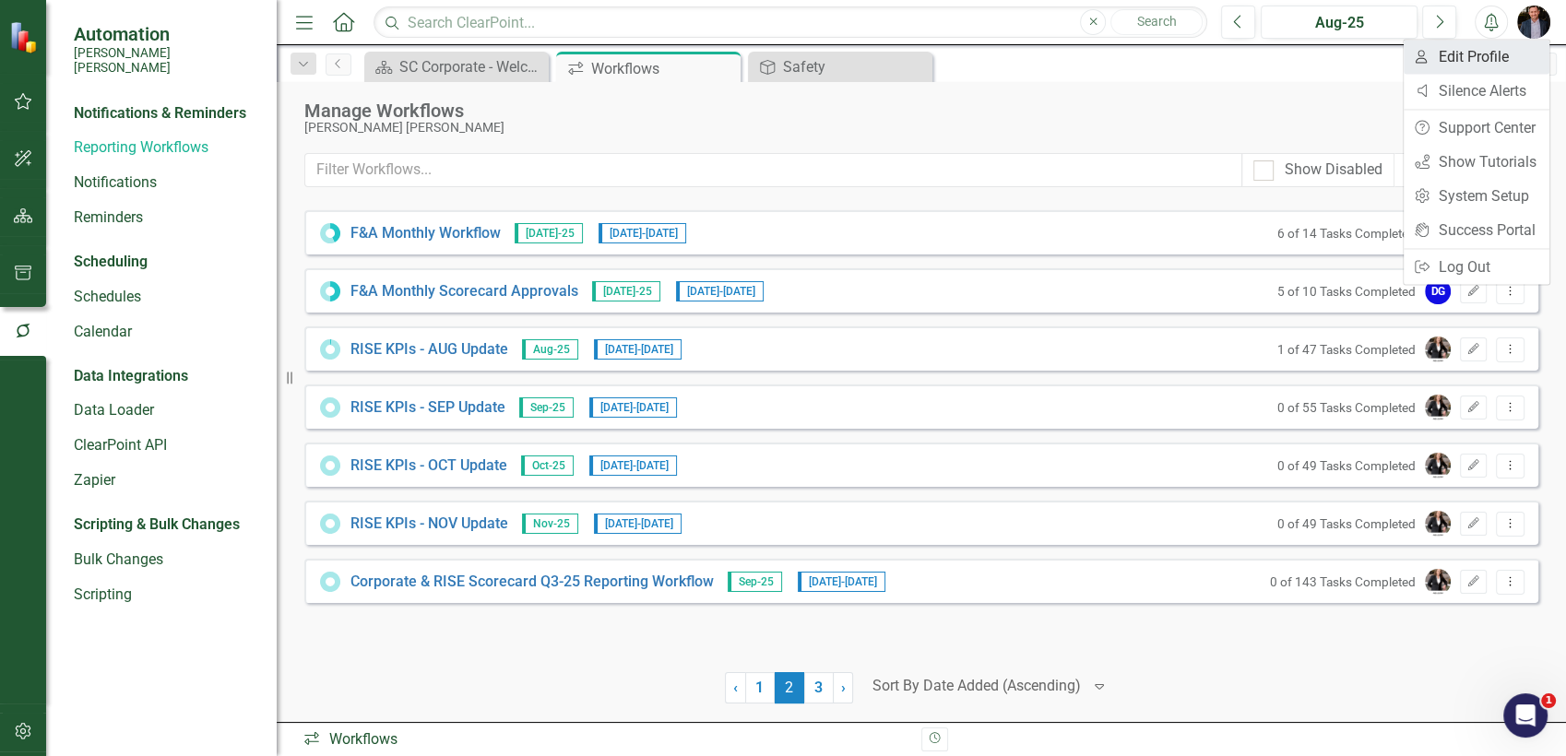
click at [1511, 56] on link "User Edit Profile" at bounding box center [1477, 57] width 146 height 34
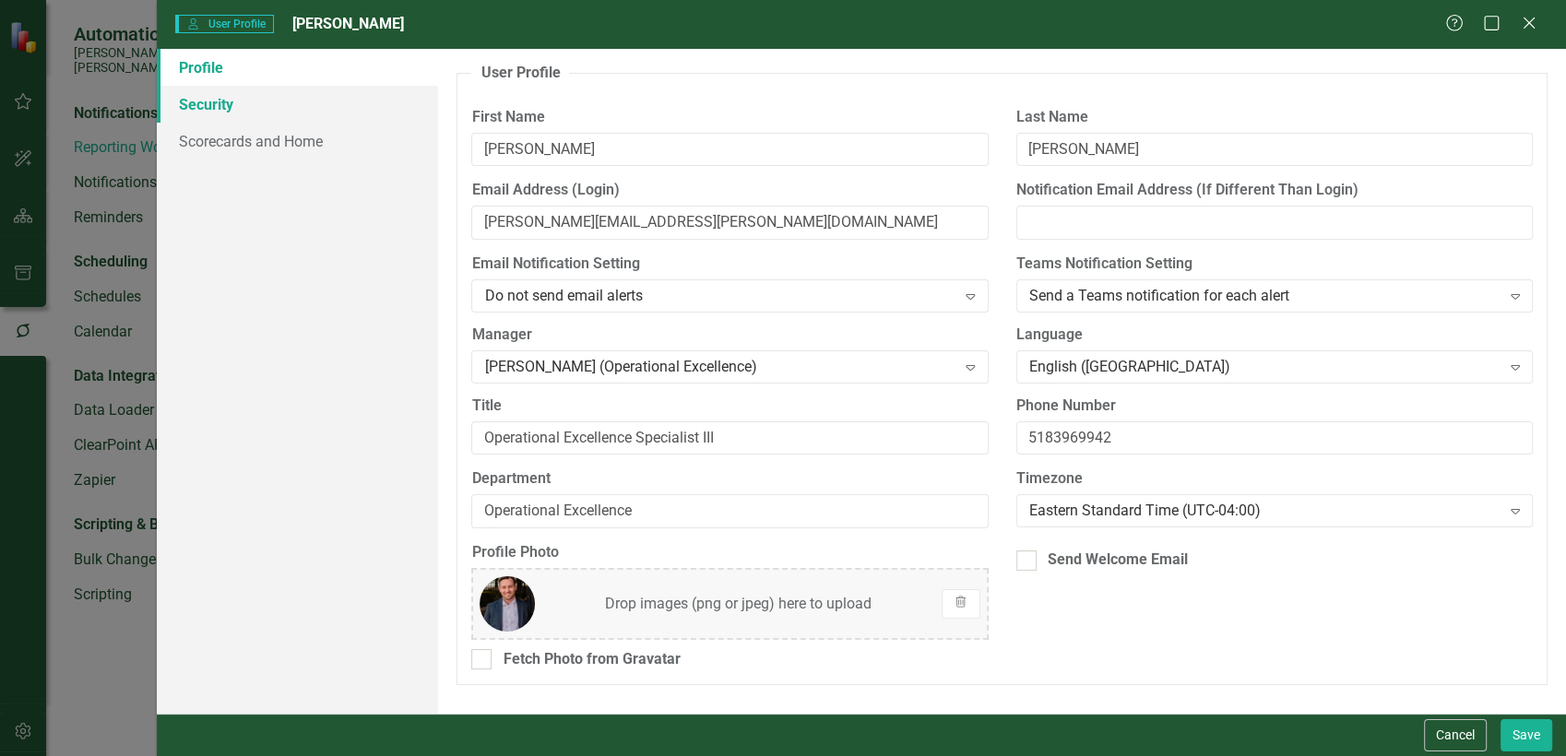
click at [214, 114] on link "Security" at bounding box center [298, 104] width 282 height 37
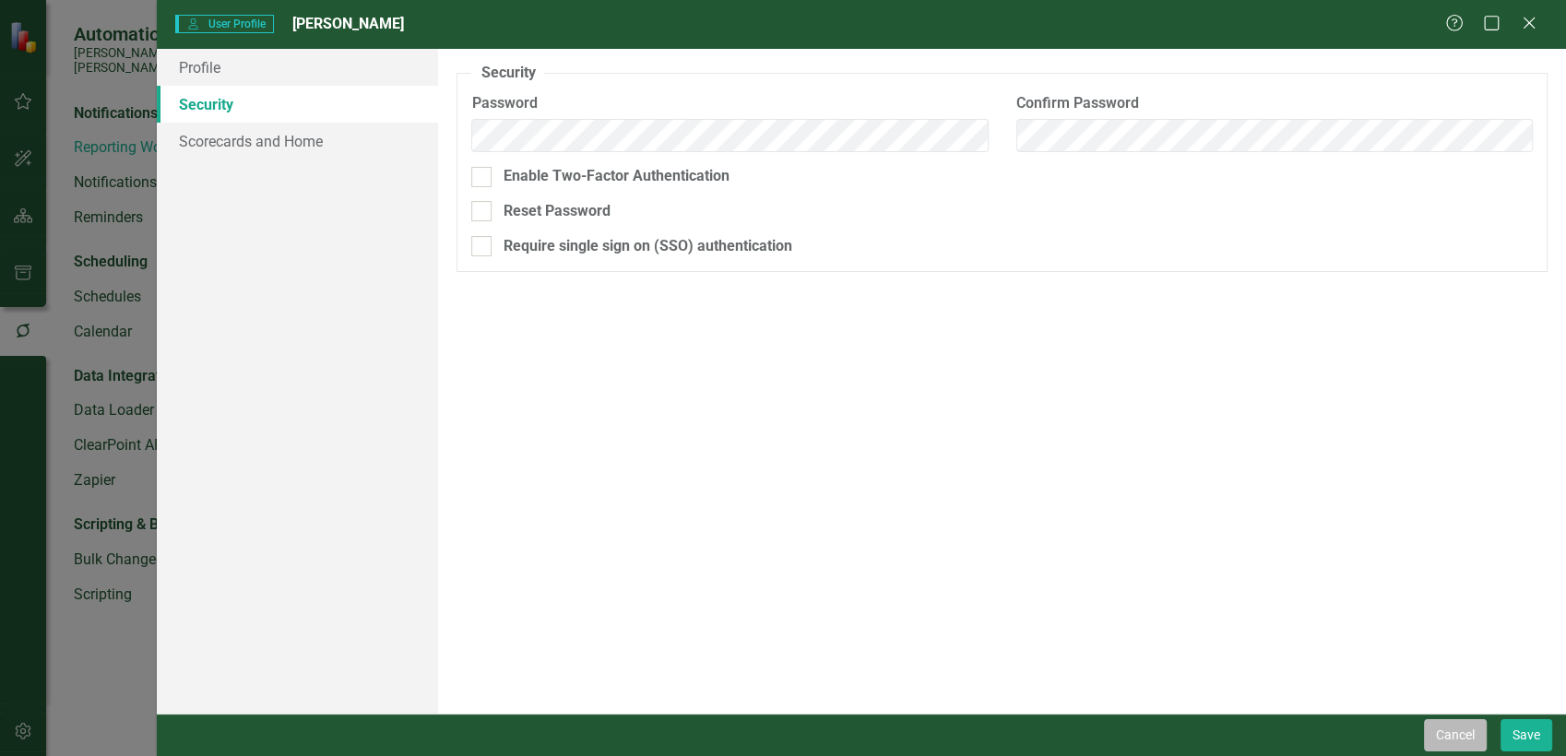
click at [1453, 734] on button "Cancel" at bounding box center [1455, 735] width 63 height 32
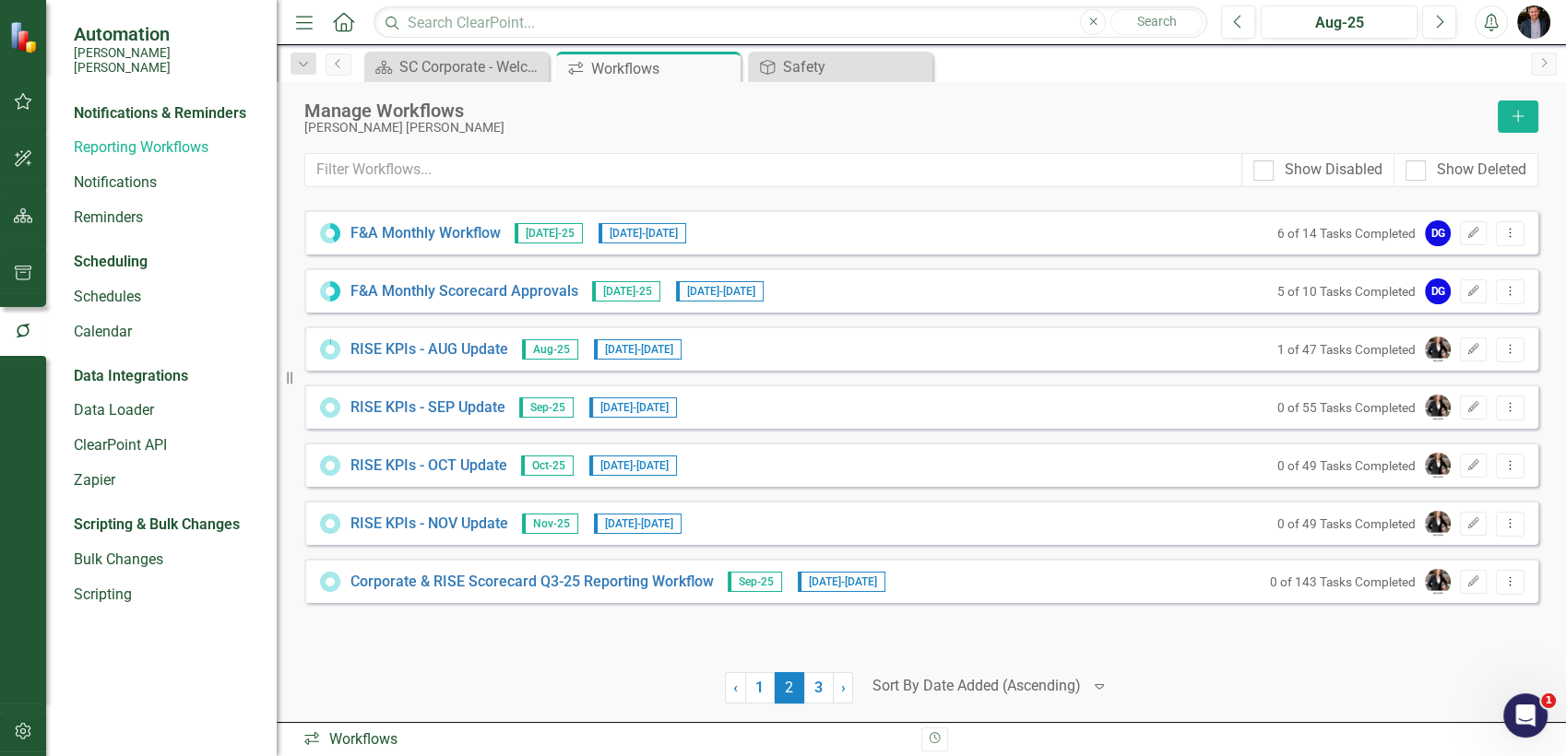
click at [1537, 27] on img "button" at bounding box center [1533, 22] width 33 height 33
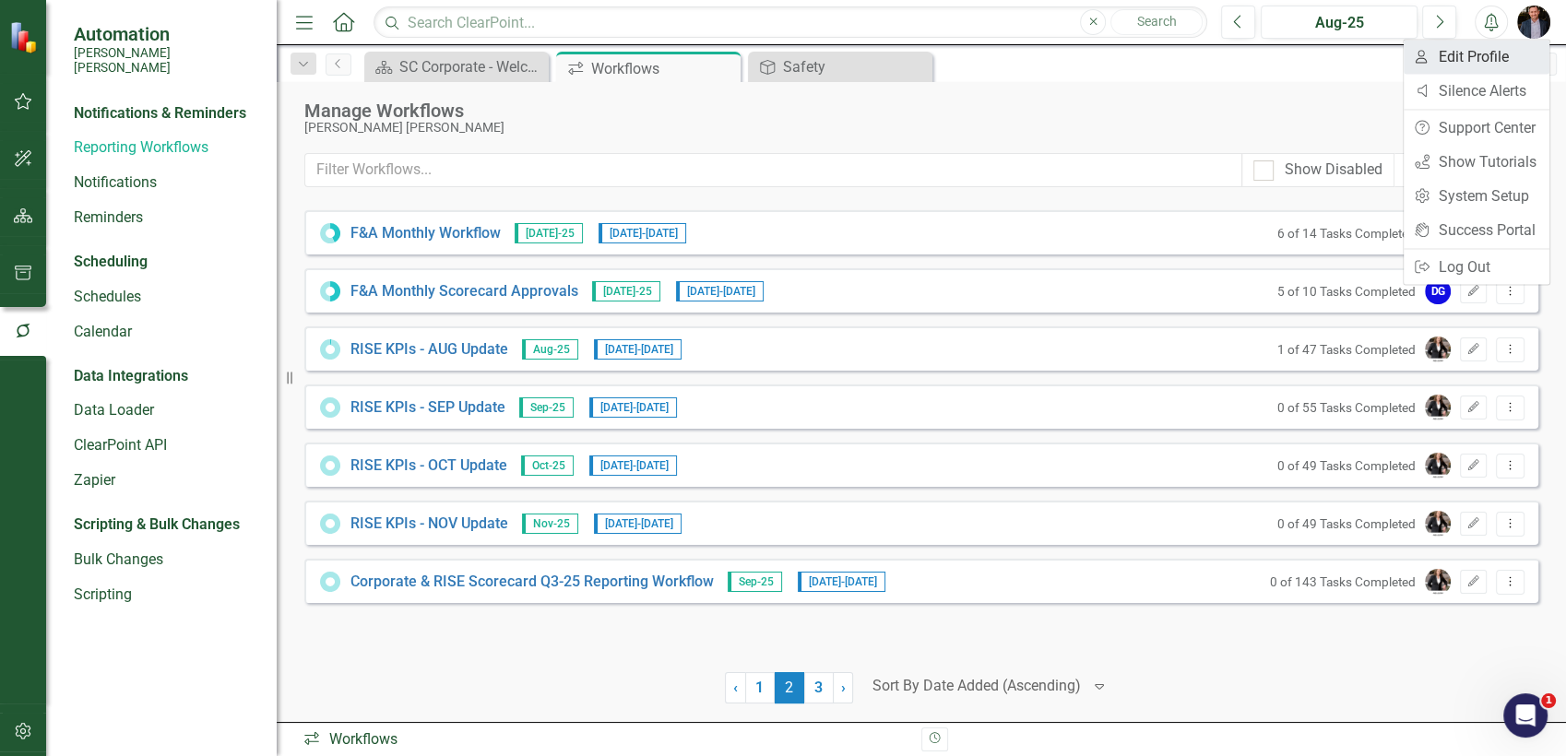
click at [1443, 67] on link "User Edit Profile" at bounding box center [1477, 57] width 146 height 34
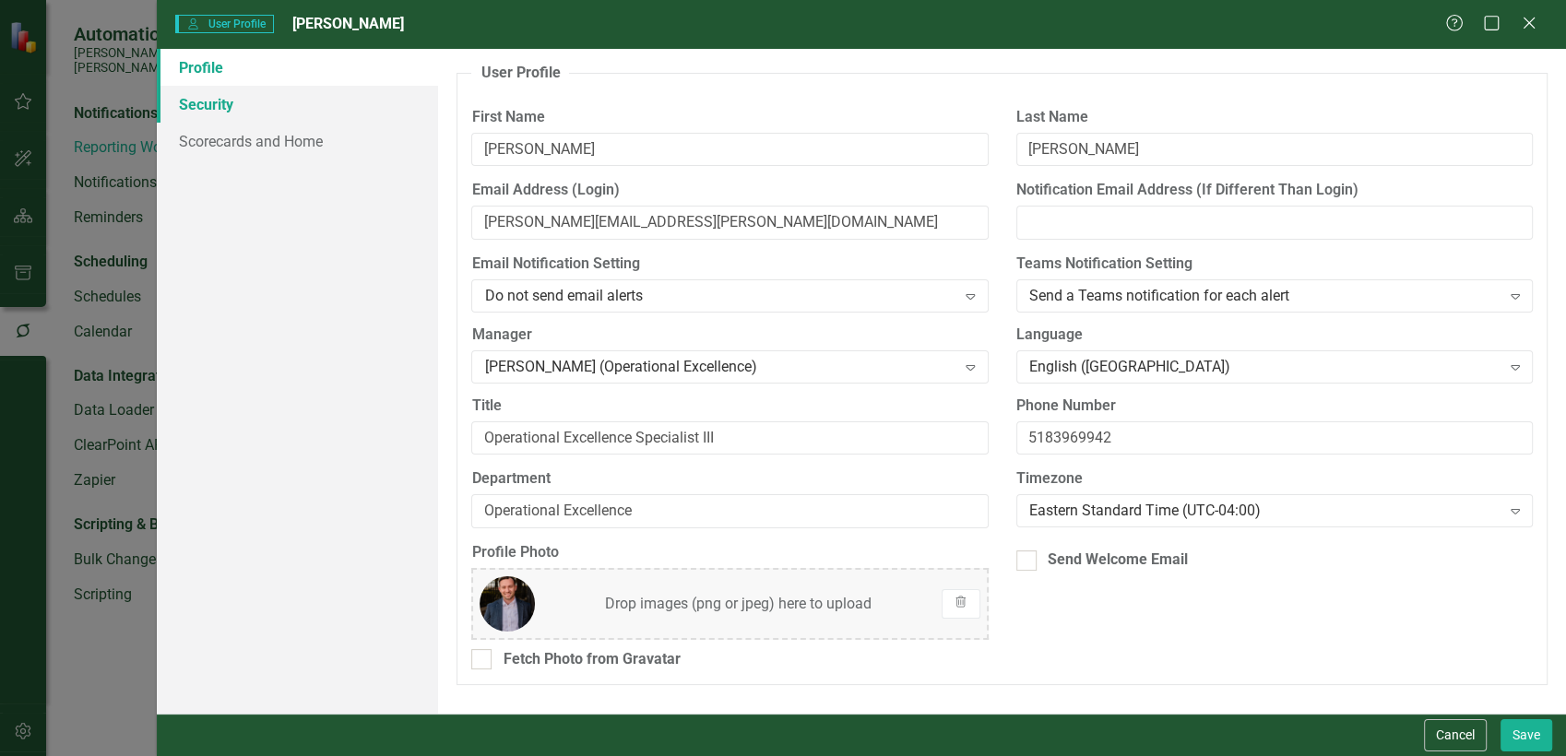
click at [295, 113] on link "Security" at bounding box center [298, 104] width 282 height 37
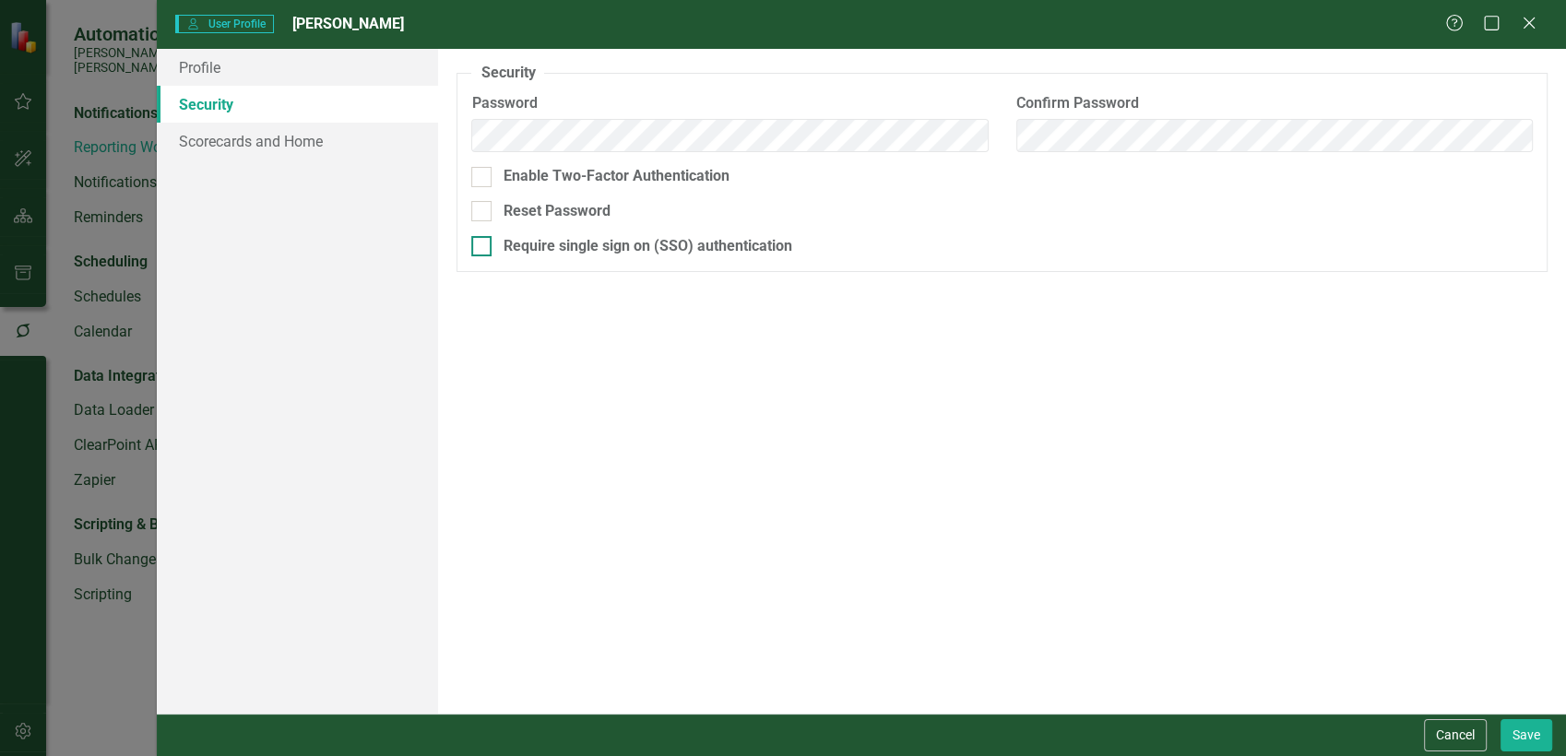
click at [484, 245] on div at bounding box center [481, 246] width 20 height 20
click at [483, 245] on input "Require single sign on (SSO) authentication" at bounding box center [477, 242] width 12 height 12
checkbox input "true"
click at [1526, 747] on button "Save" at bounding box center [1527, 735] width 52 height 32
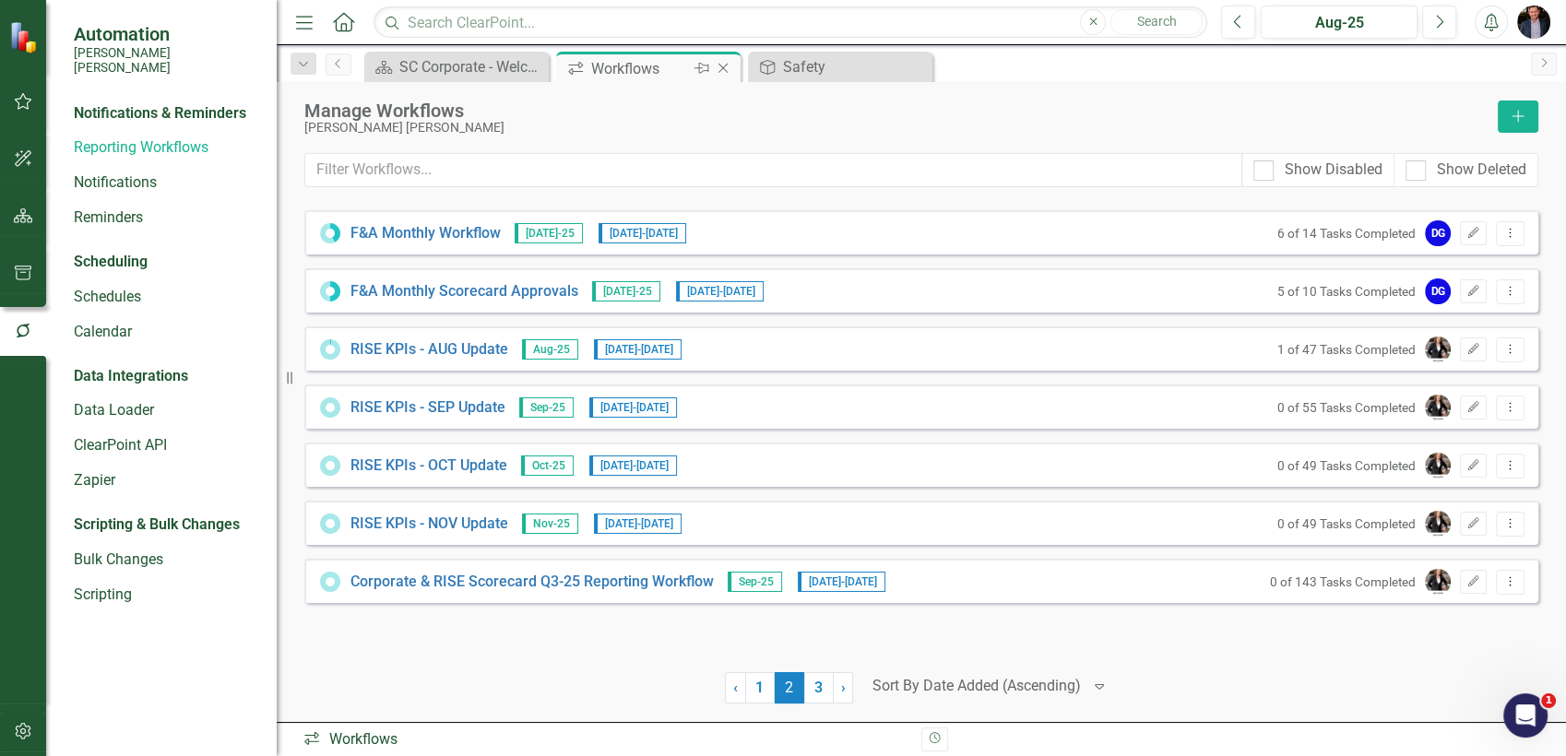
click at [723, 68] on icon at bounding box center [723, 69] width 10 height 10
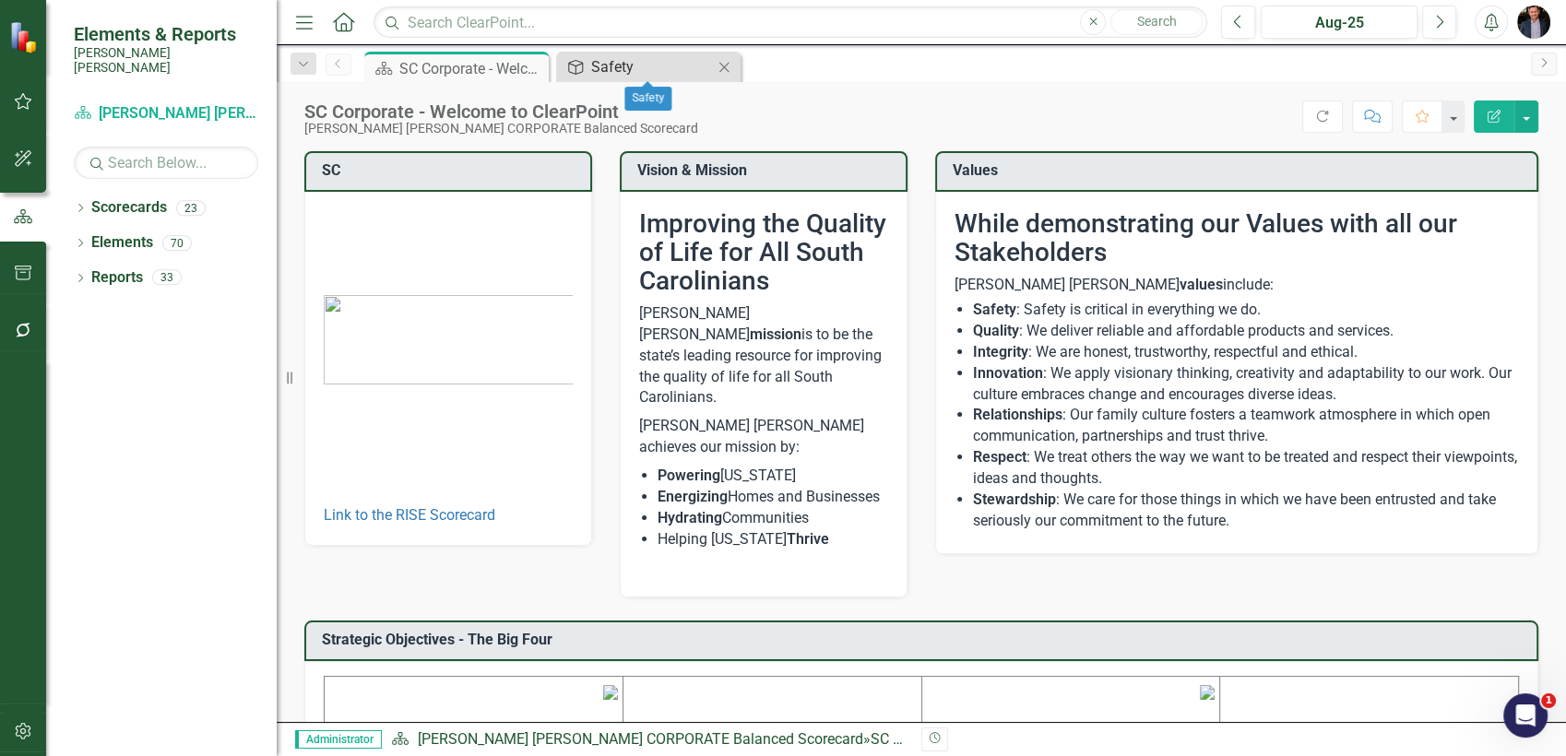
click at [629, 70] on div "Safety" at bounding box center [652, 66] width 122 height 23
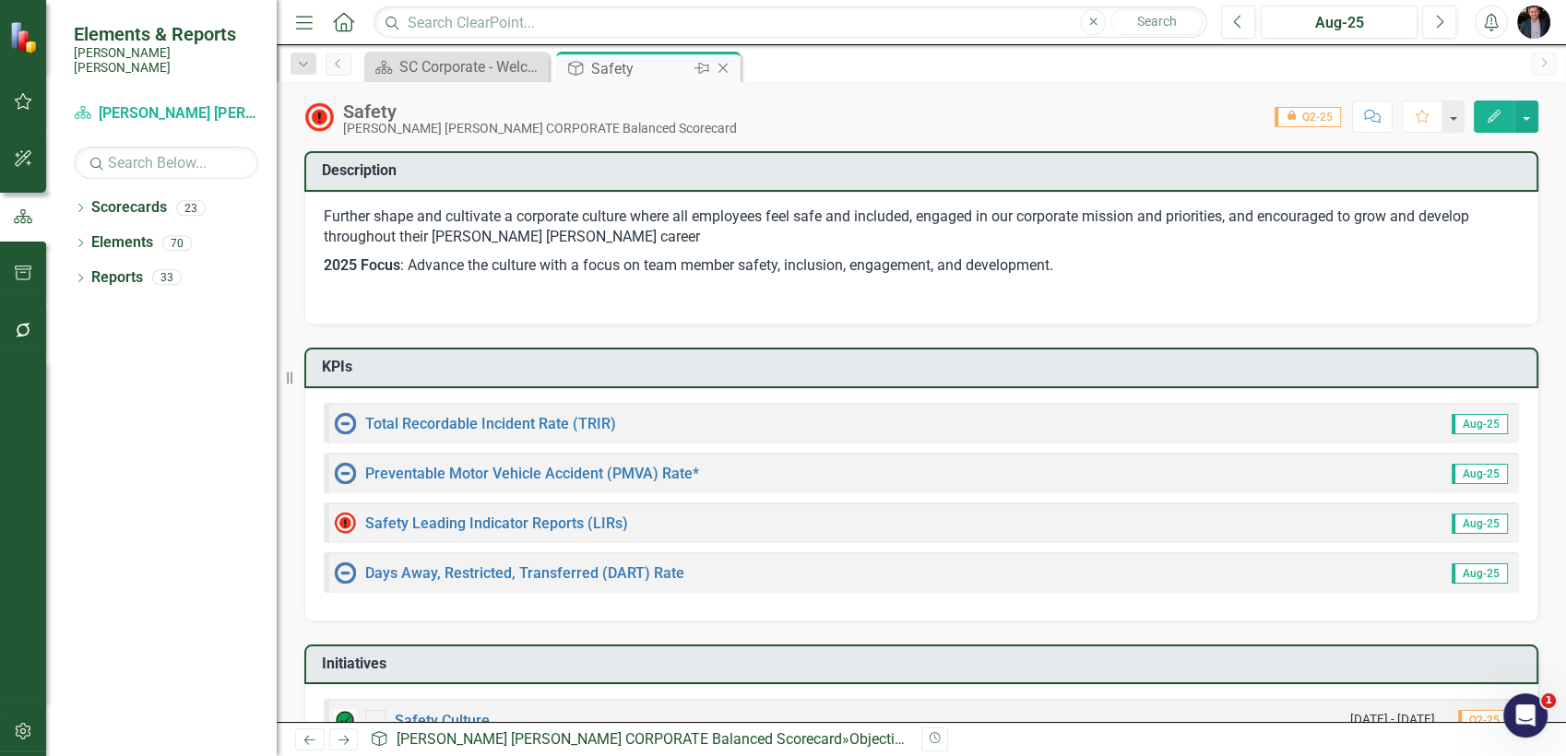
click at [727, 67] on icon "Close" at bounding box center [723, 68] width 18 height 15
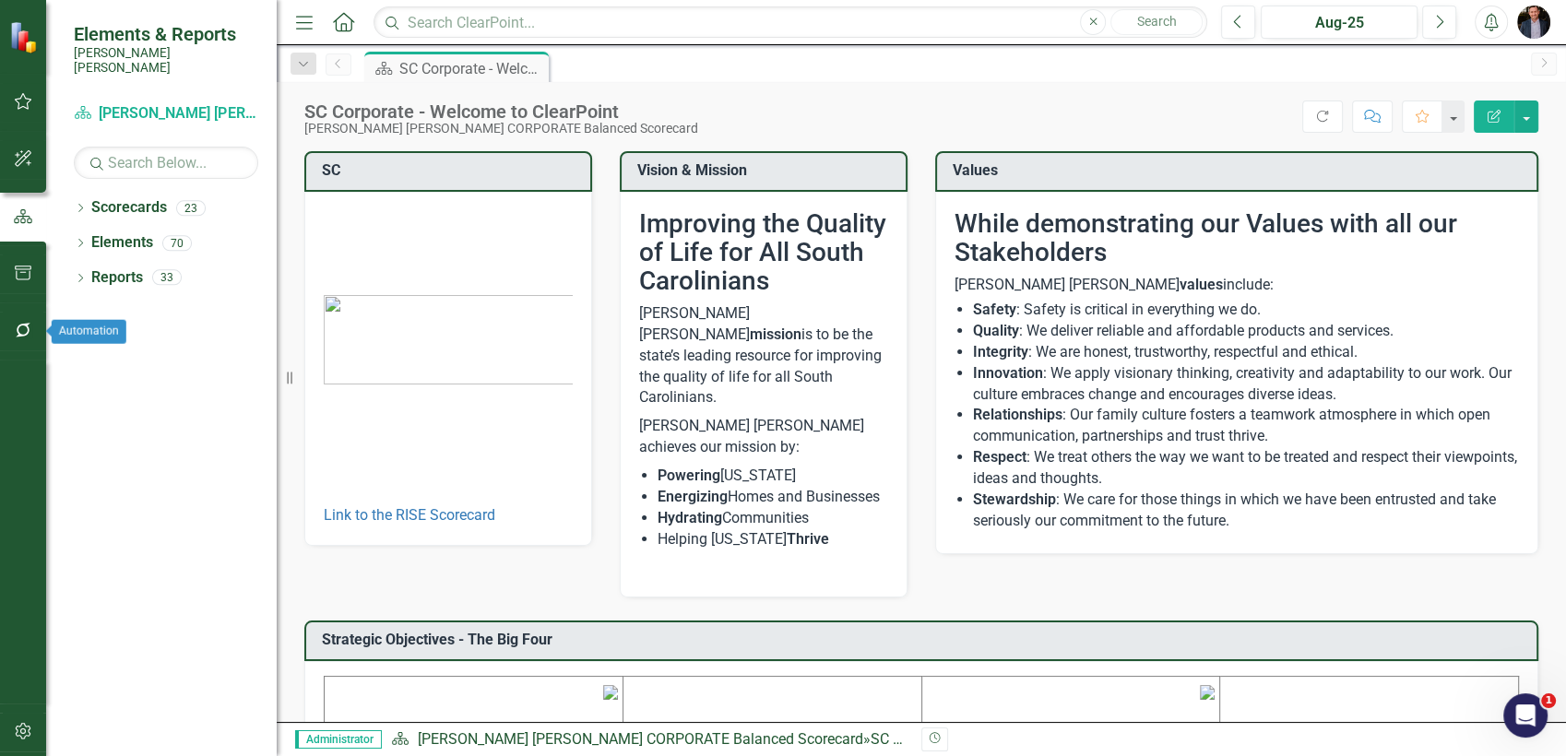
click at [21, 279] on icon "button" at bounding box center [23, 273] width 17 height 15
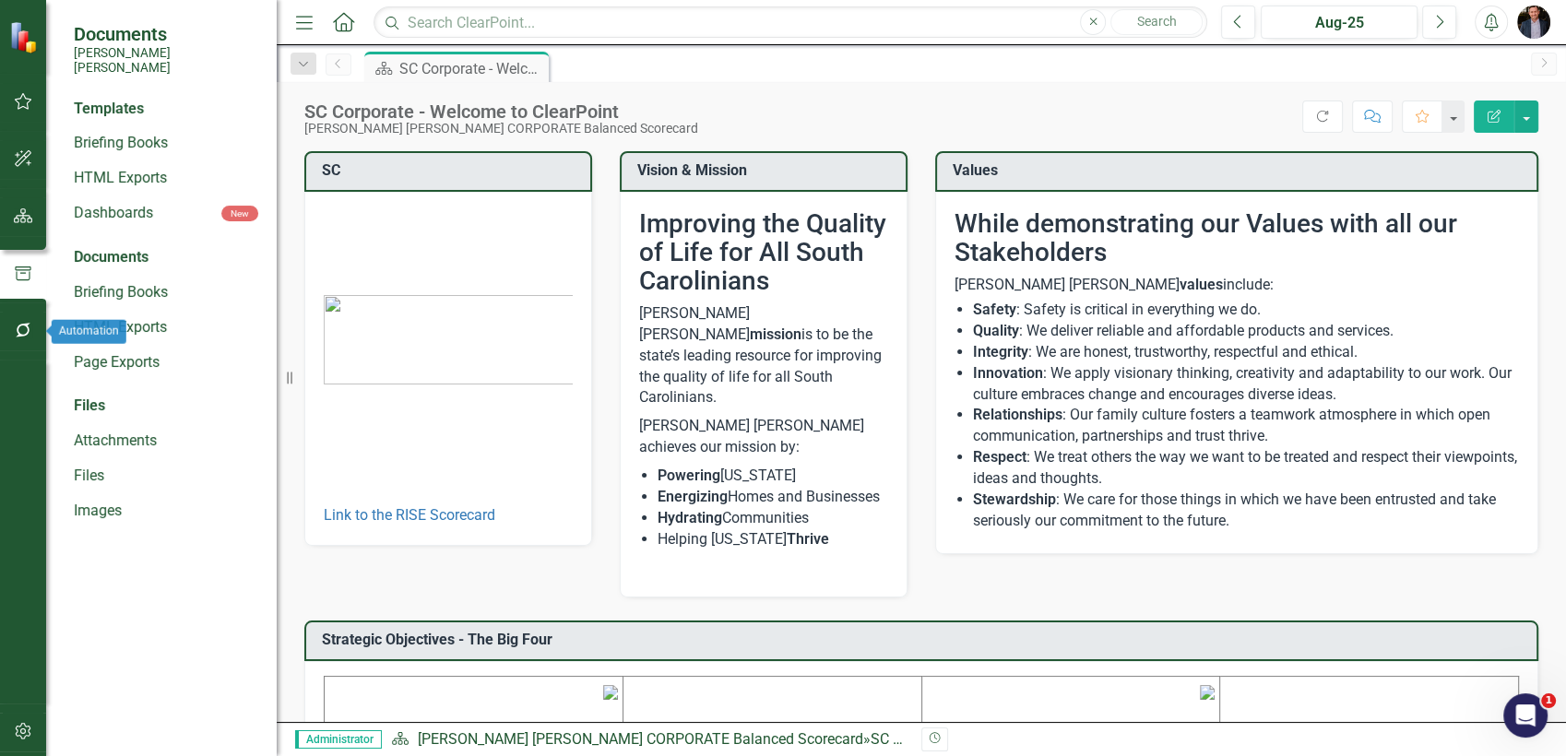
click at [18, 323] on icon "button" at bounding box center [23, 330] width 19 height 15
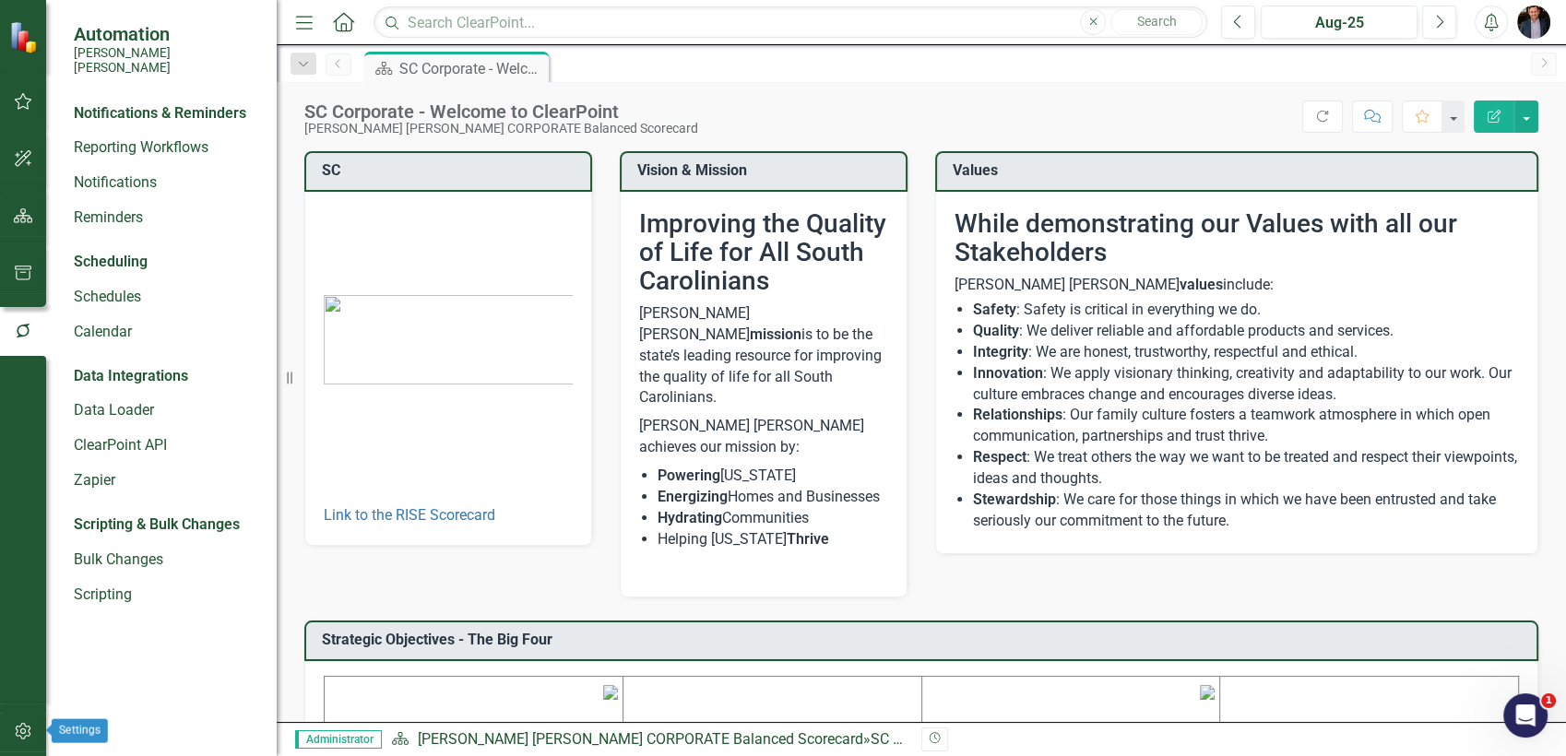
click at [21, 739] on icon "button" at bounding box center [23, 731] width 16 height 17
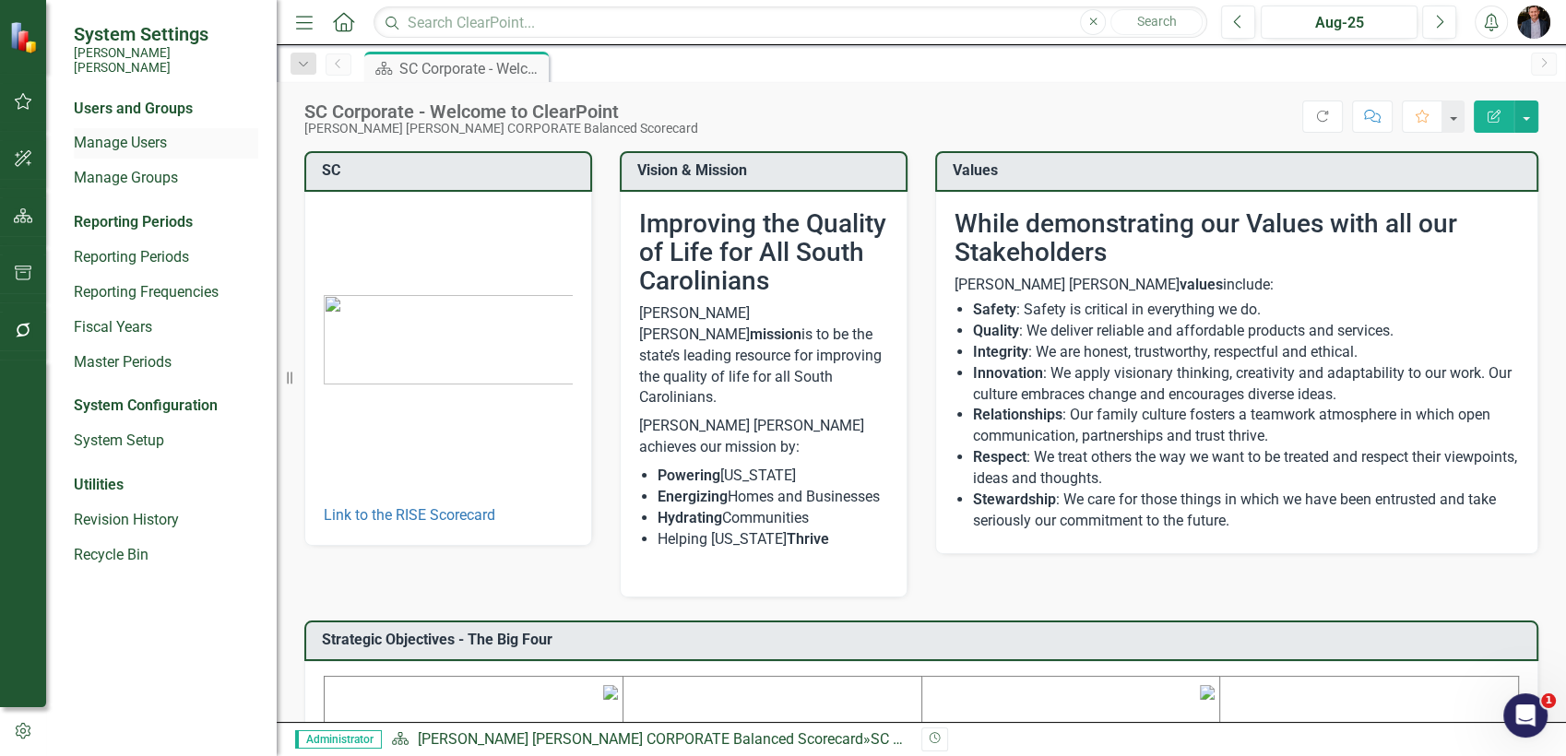
click at [148, 133] on link "Manage Users" at bounding box center [166, 143] width 184 height 21
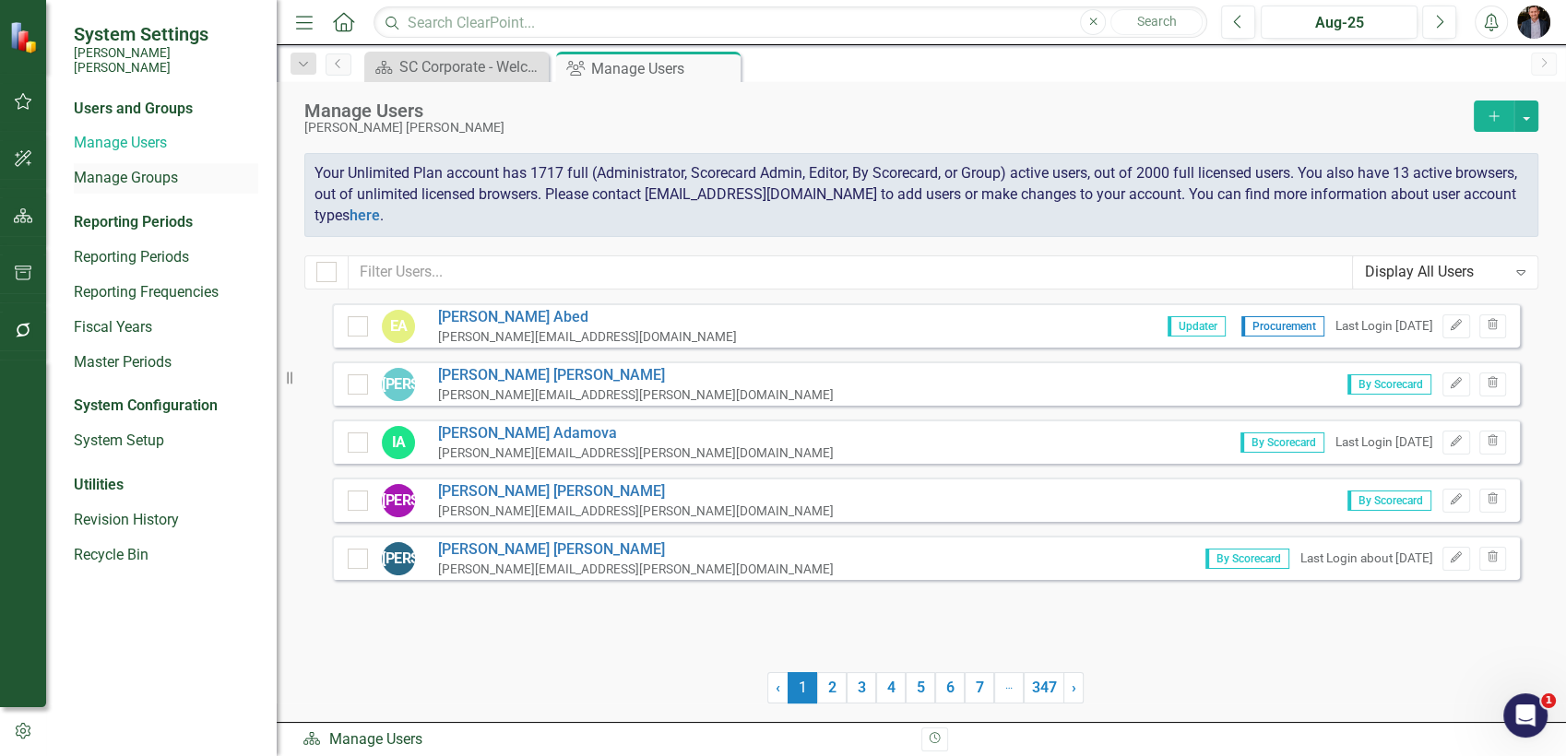
click at [178, 168] on link "Manage Groups" at bounding box center [166, 178] width 184 height 21
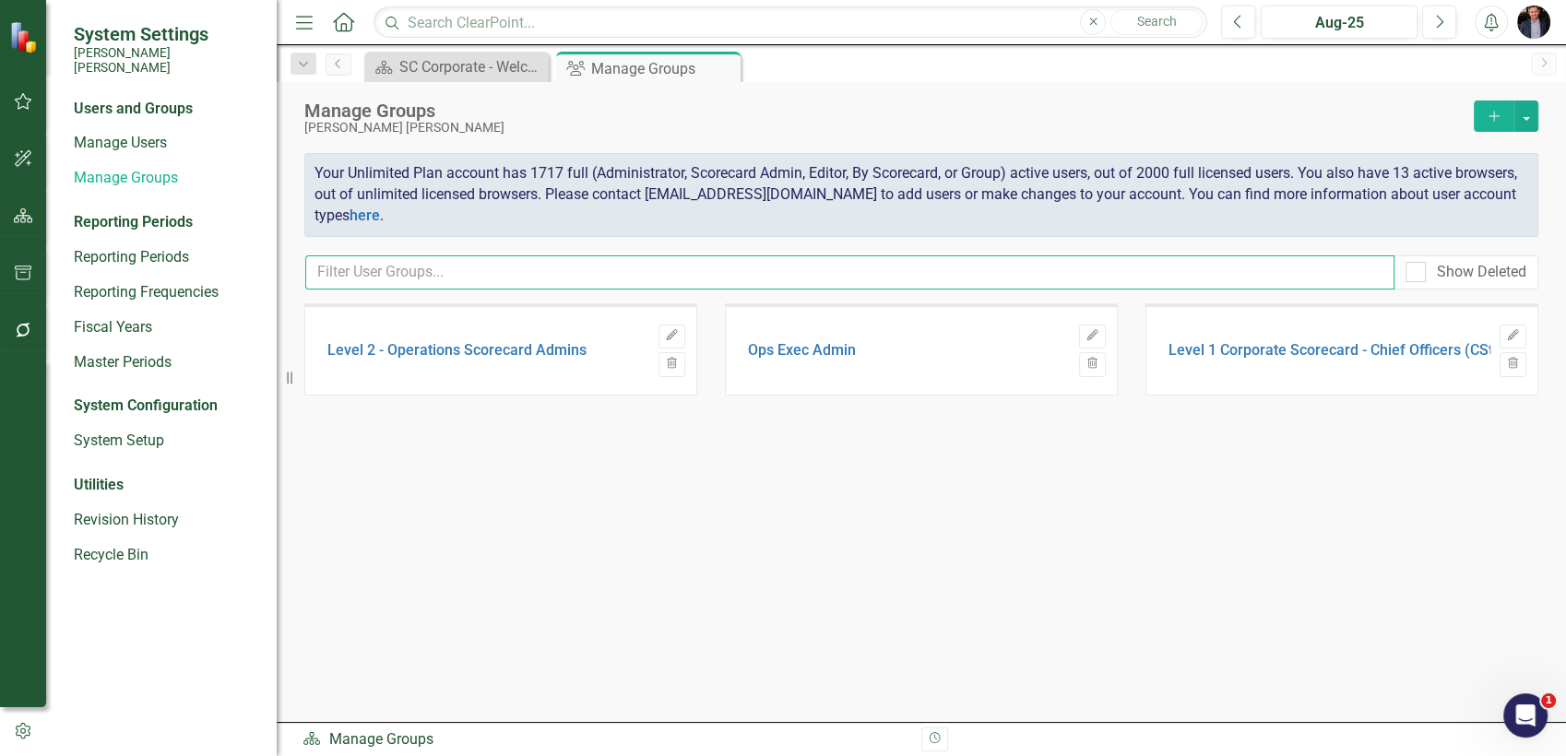
click at [382, 272] on input "text" at bounding box center [849, 272] width 1089 height 34
click at [384, 272] on input "text" at bounding box center [849, 272] width 1089 height 34
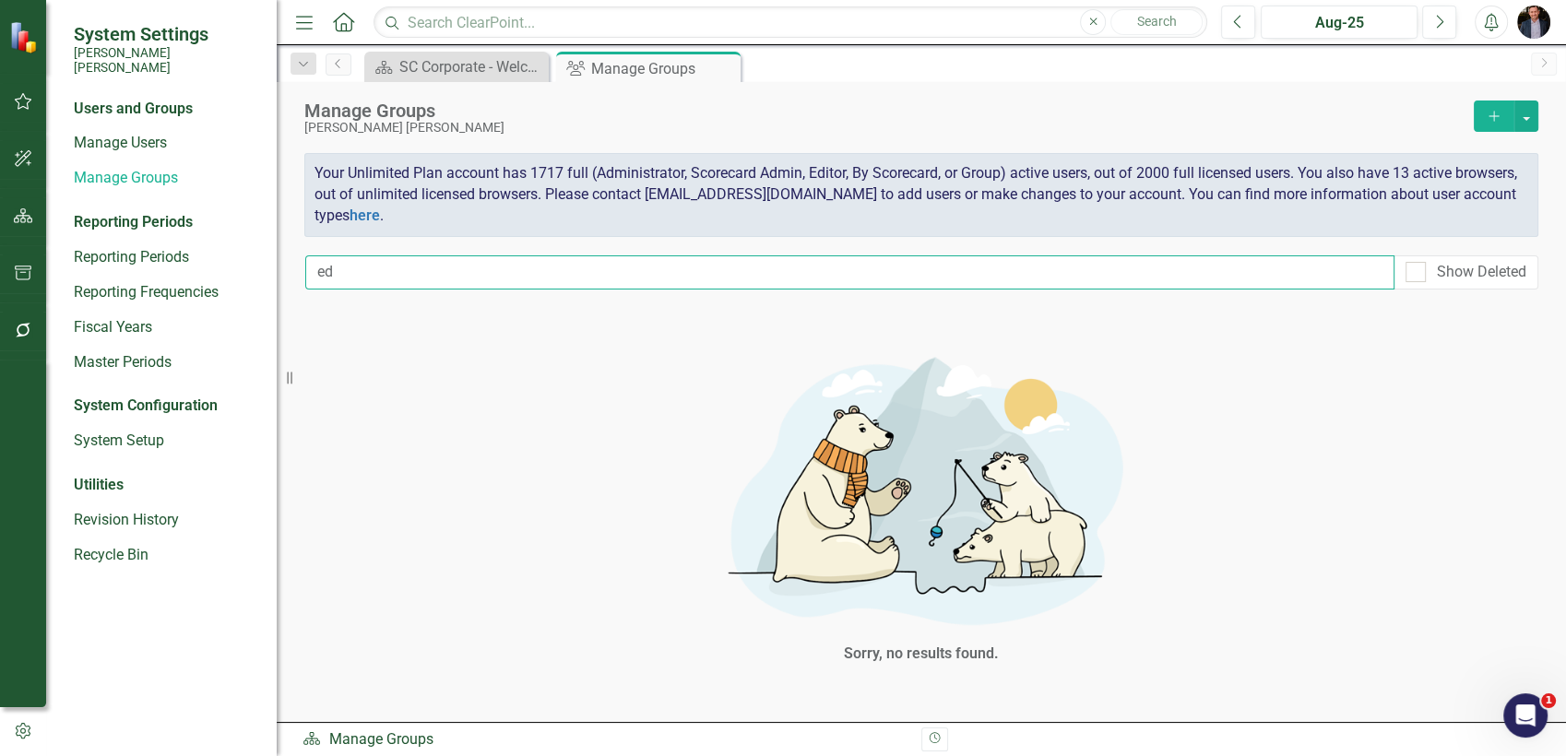
type input "e"
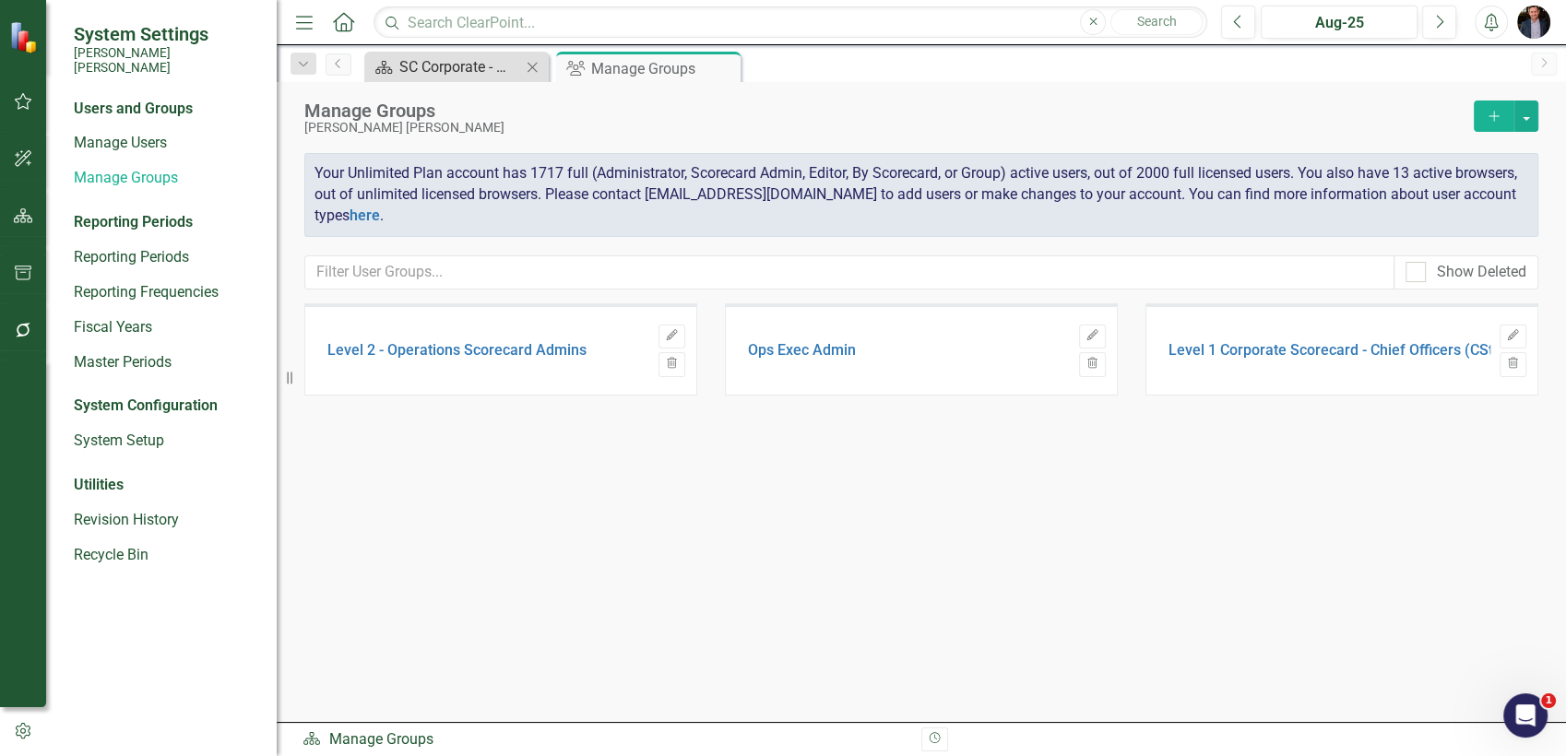
click at [447, 75] on div "SC Corporate - Welcome to ClearPoint" at bounding box center [460, 66] width 122 height 23
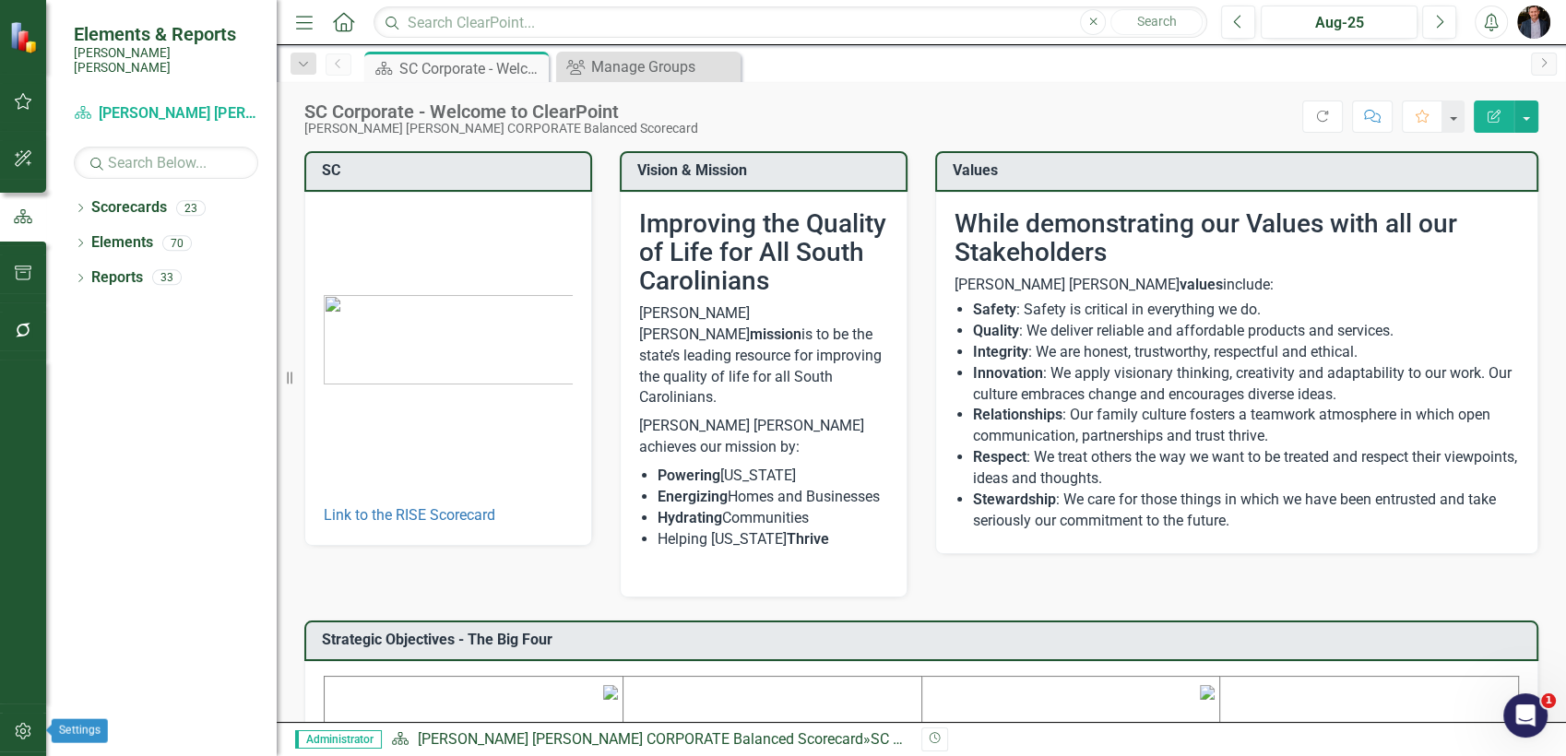
click at [16, 730] on icon "button" at bounding box center [23, 731] width 16 height 17
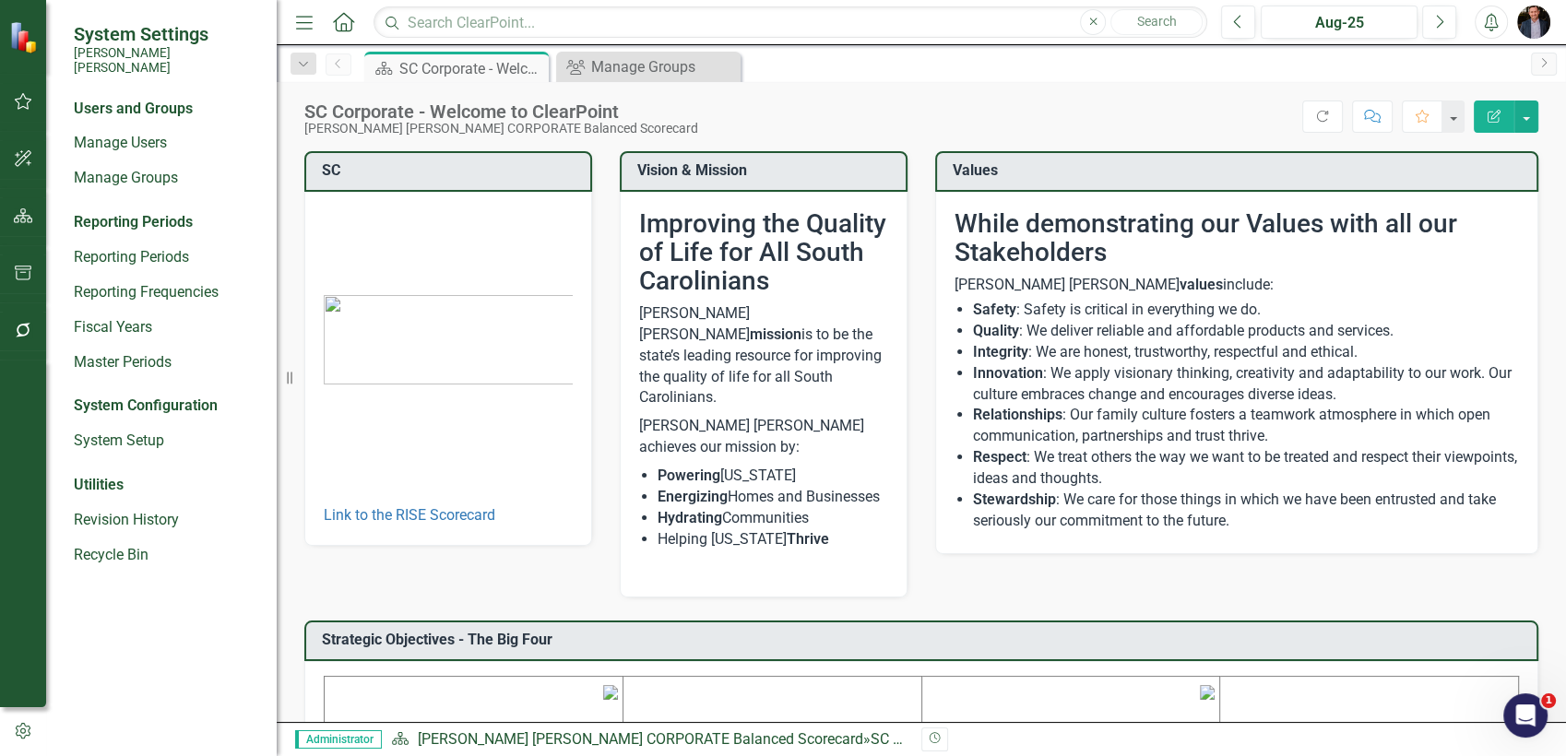
drag, startPoint x: 14, startPoint y: 0, endPoint x: 254, endPoint y: 15, distance: 240.2
click at [254, 15] on div "System Settings [PERSON_NAME] [PERSON_NAME]" at bounding box center [161, 49] width 231 height 99
click at [862, 60] on div "Scorecard SC Corporate - Welcome to ClearPoint Pin Close Group Manage Groups Cl…" at bounding box center [941, 67] width 1161 height 30
